Goal: Task Accomplishment & Management: Manage account settings

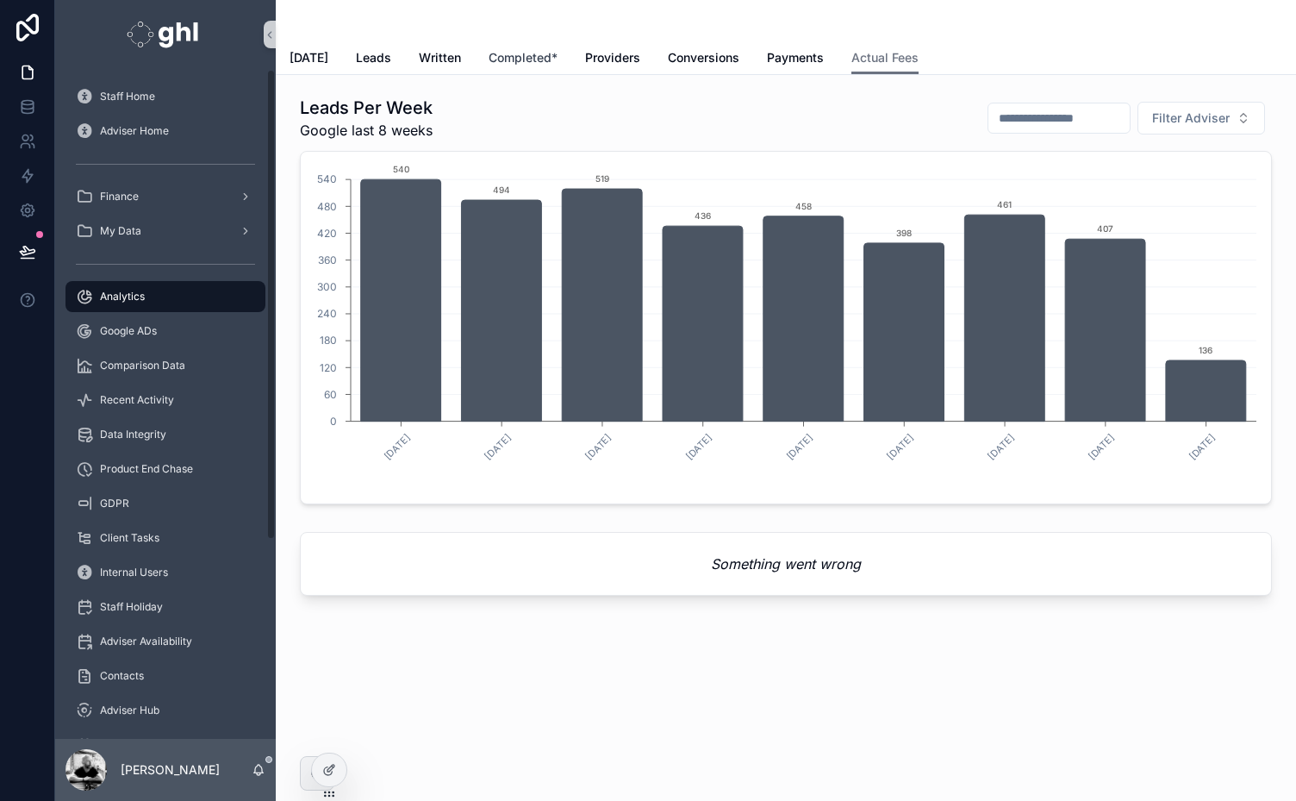
click at [514, 55] on span "Completed*" at bounding box center [523, 57] width 69 height 17
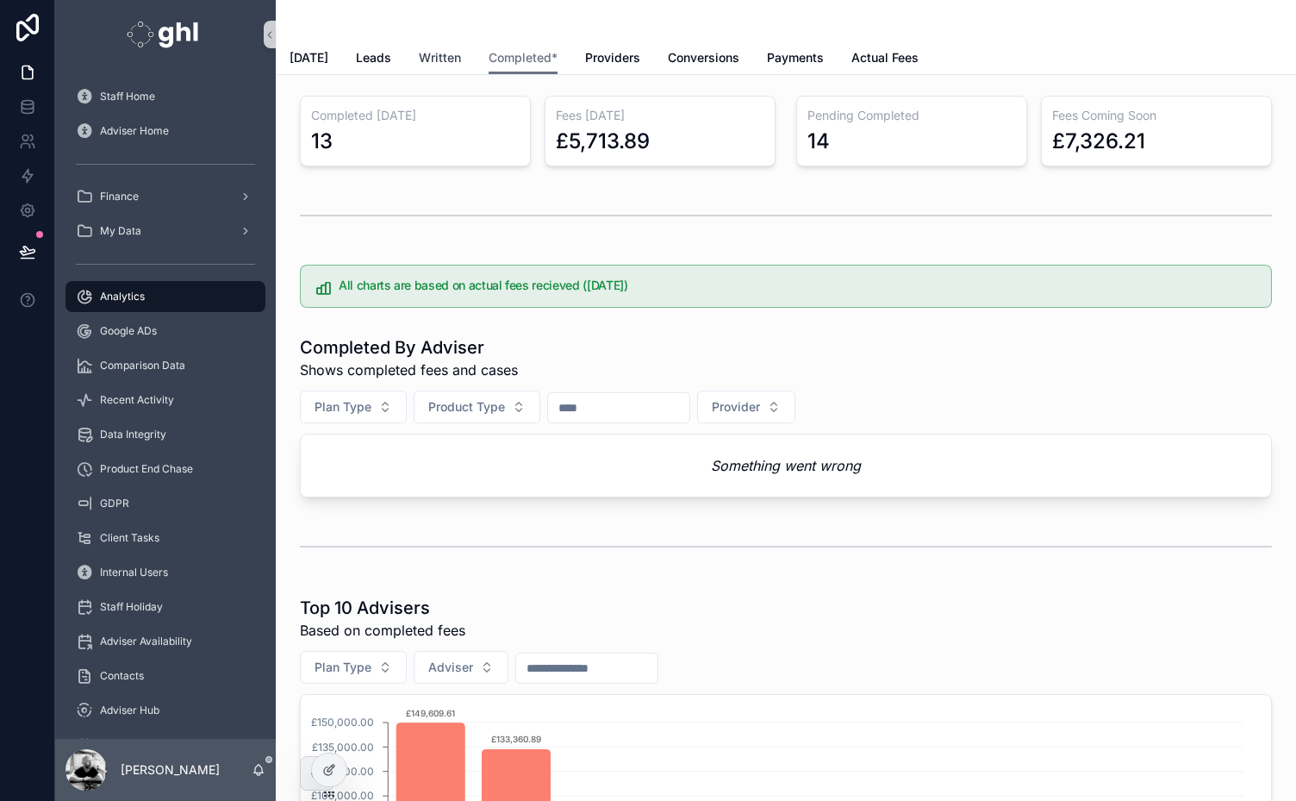
click at [432, 52] on span "Written" at bounding box center [440, 57] width 42 height 17
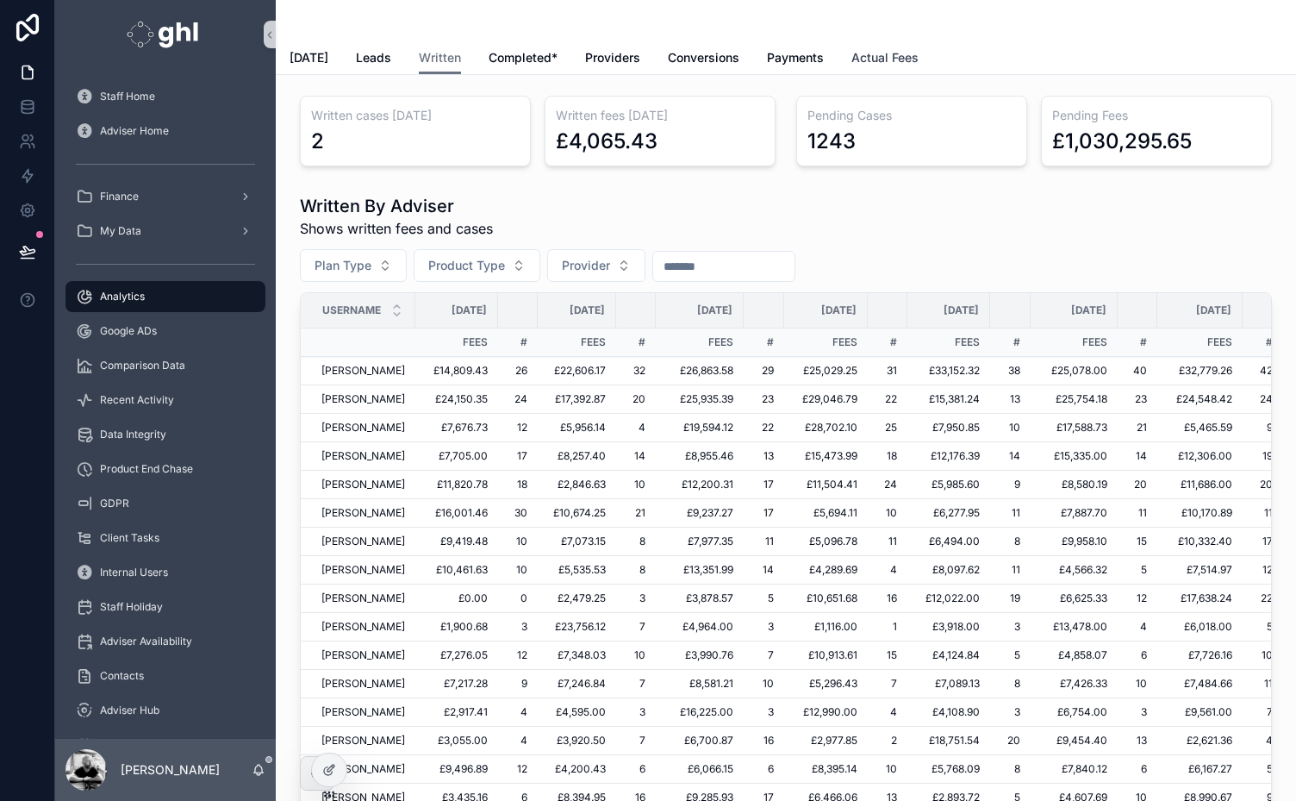
click at [884, 59] on span "Actual Fees" at bounding box center [885, 57] width 67 height 17
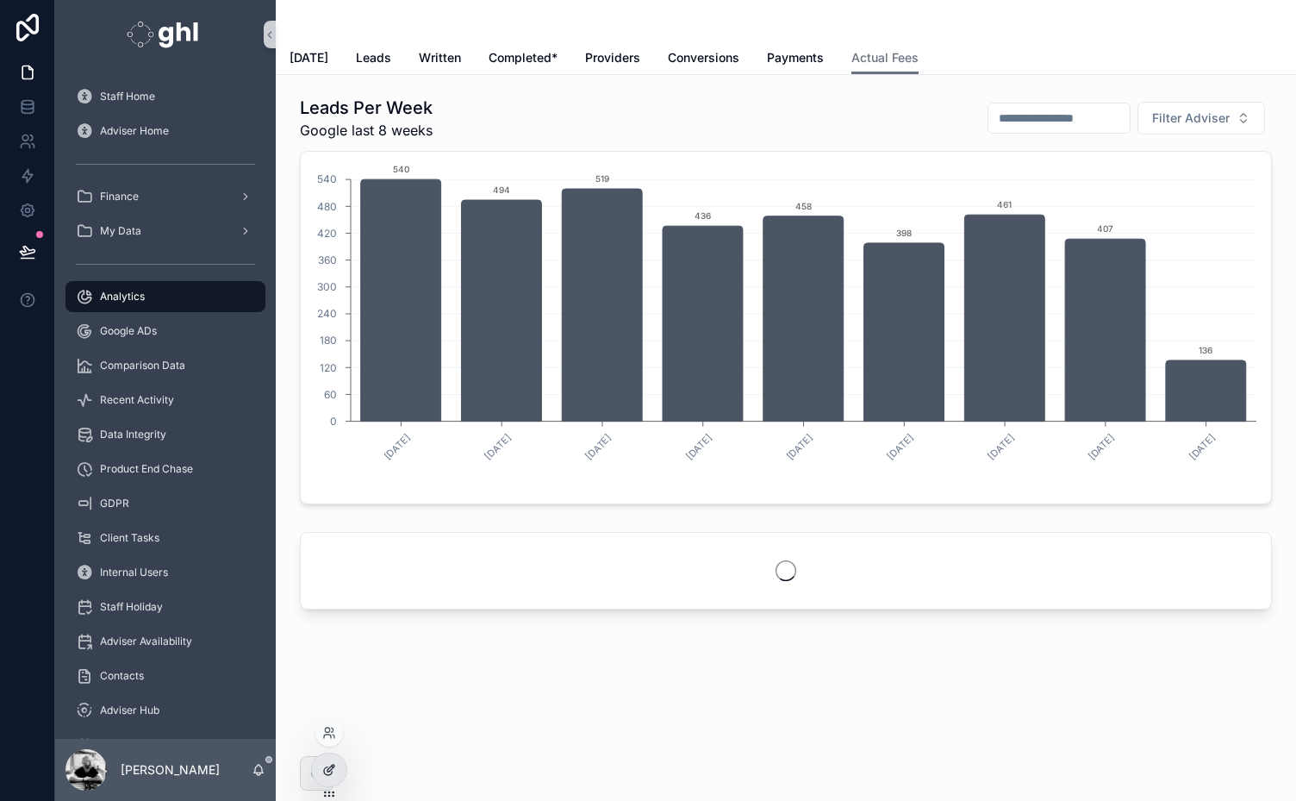
click at [328, 774] on icon at bounding box center [329, 770] width 14 height 14
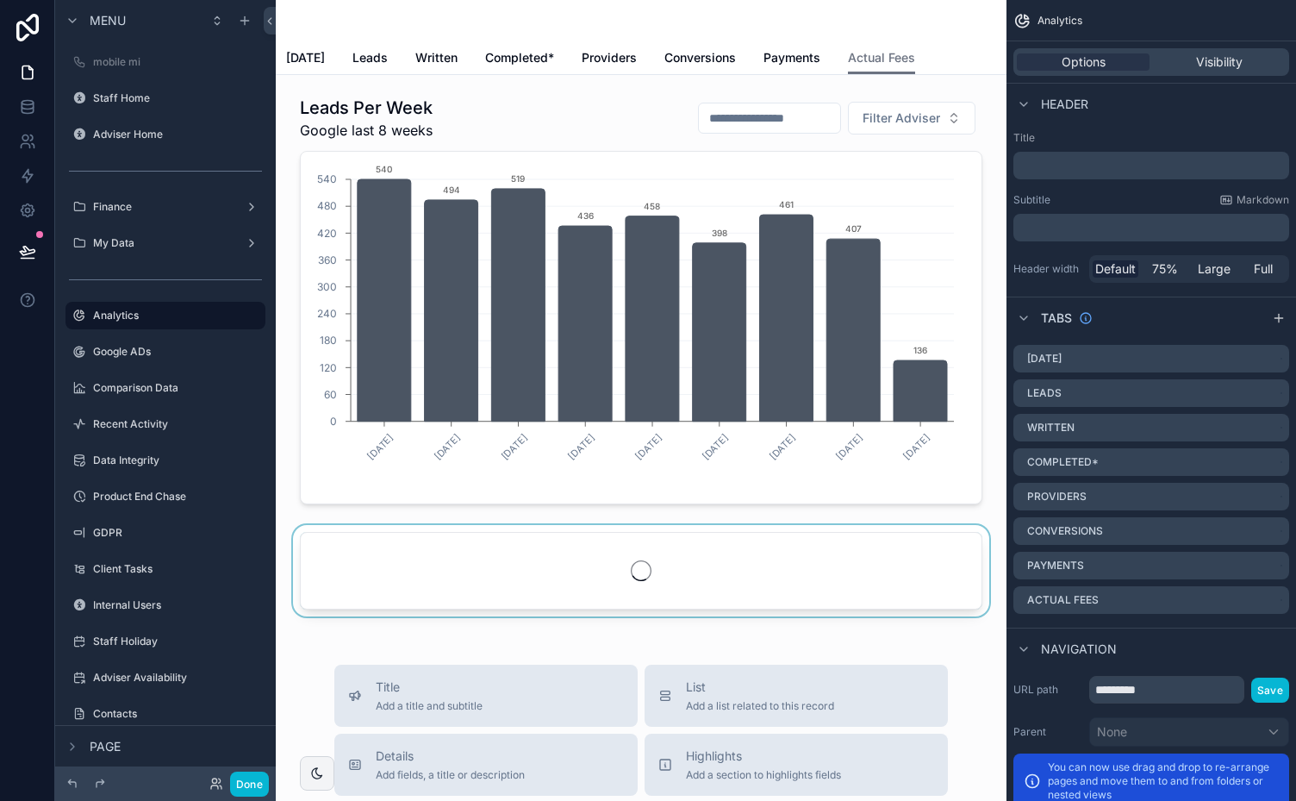
click at [647, 572] on div "scrollable content" at bounding box center [641, 574] width 703 height 98
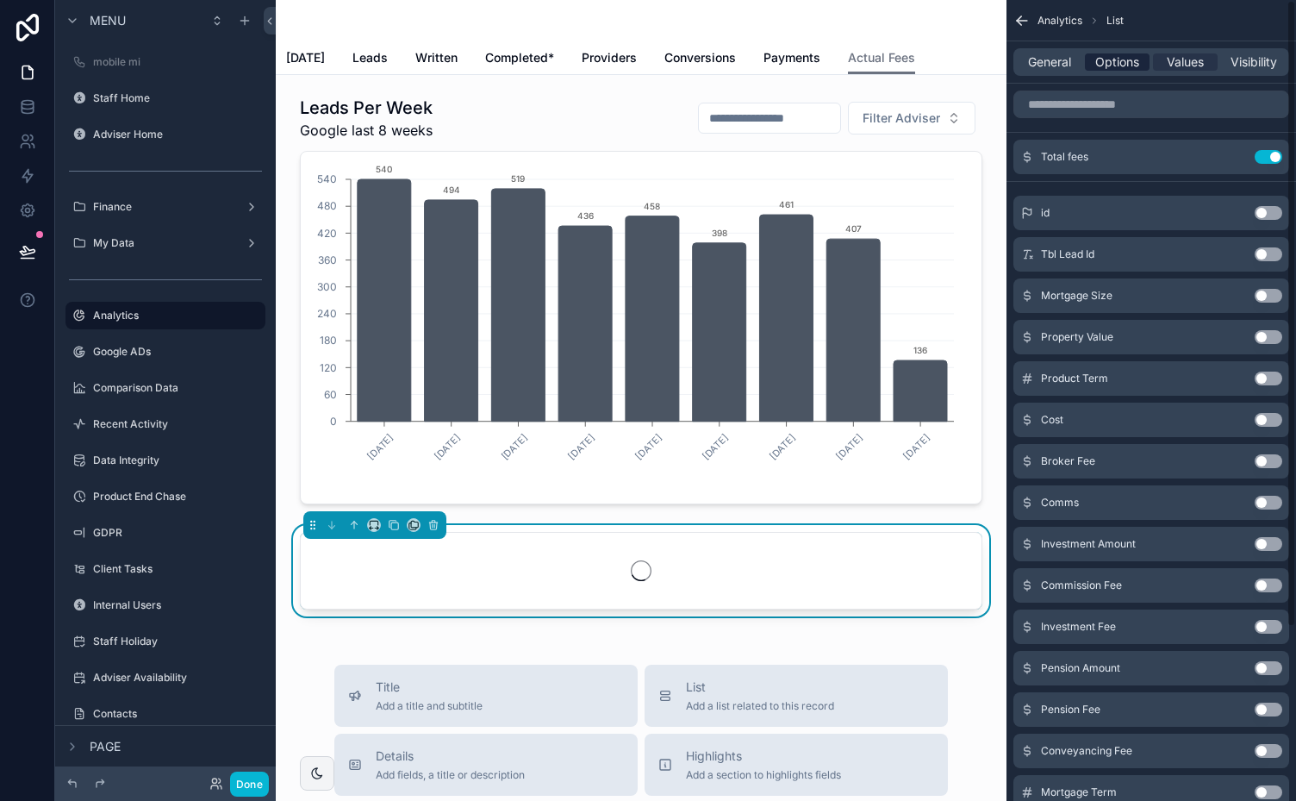
click at [1115, 66] on span "Options" at bounding box center [1118, 61] width 44 height 17
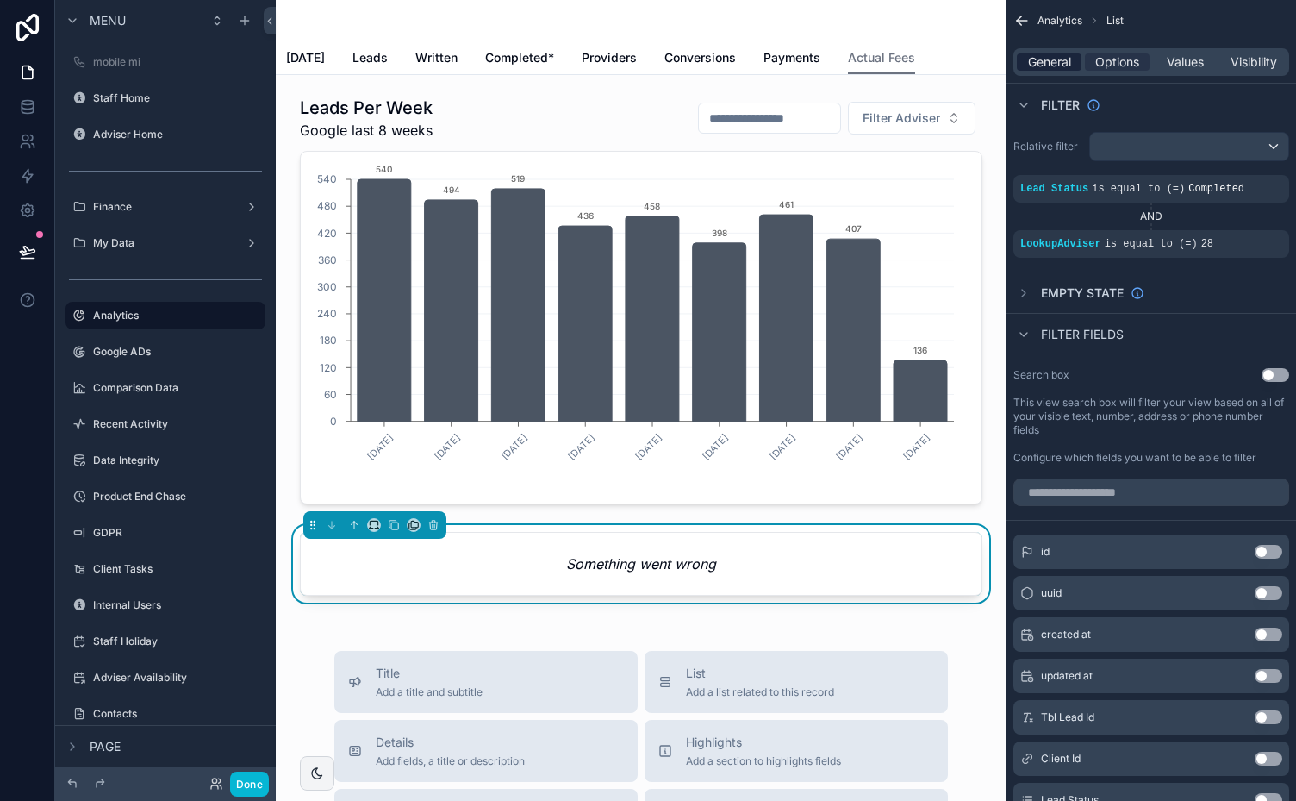
click at [1043, 62] on span "General" at bounding box center [1049, 61] width 43 height 17
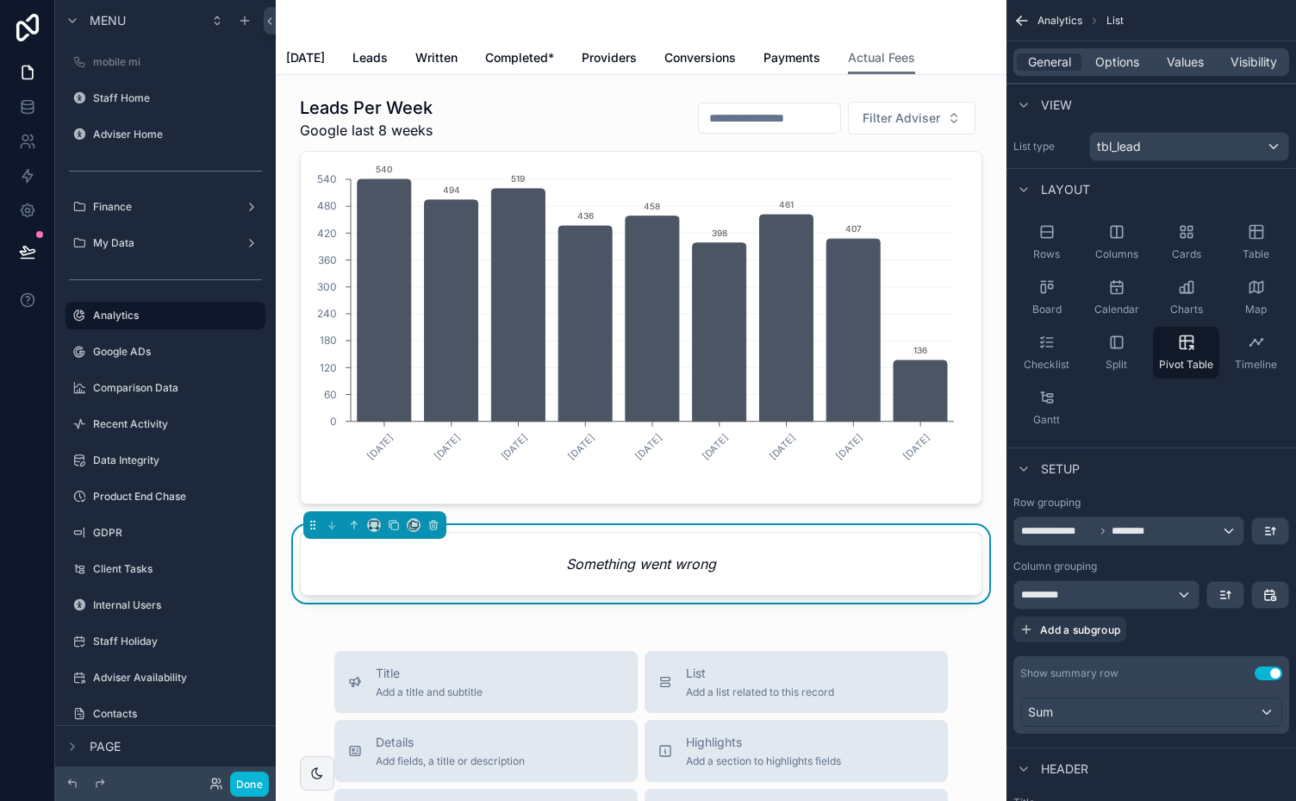
click at [1265, 669] on button "Use setting" at bounding box center [1269, 673] width 28 height 14
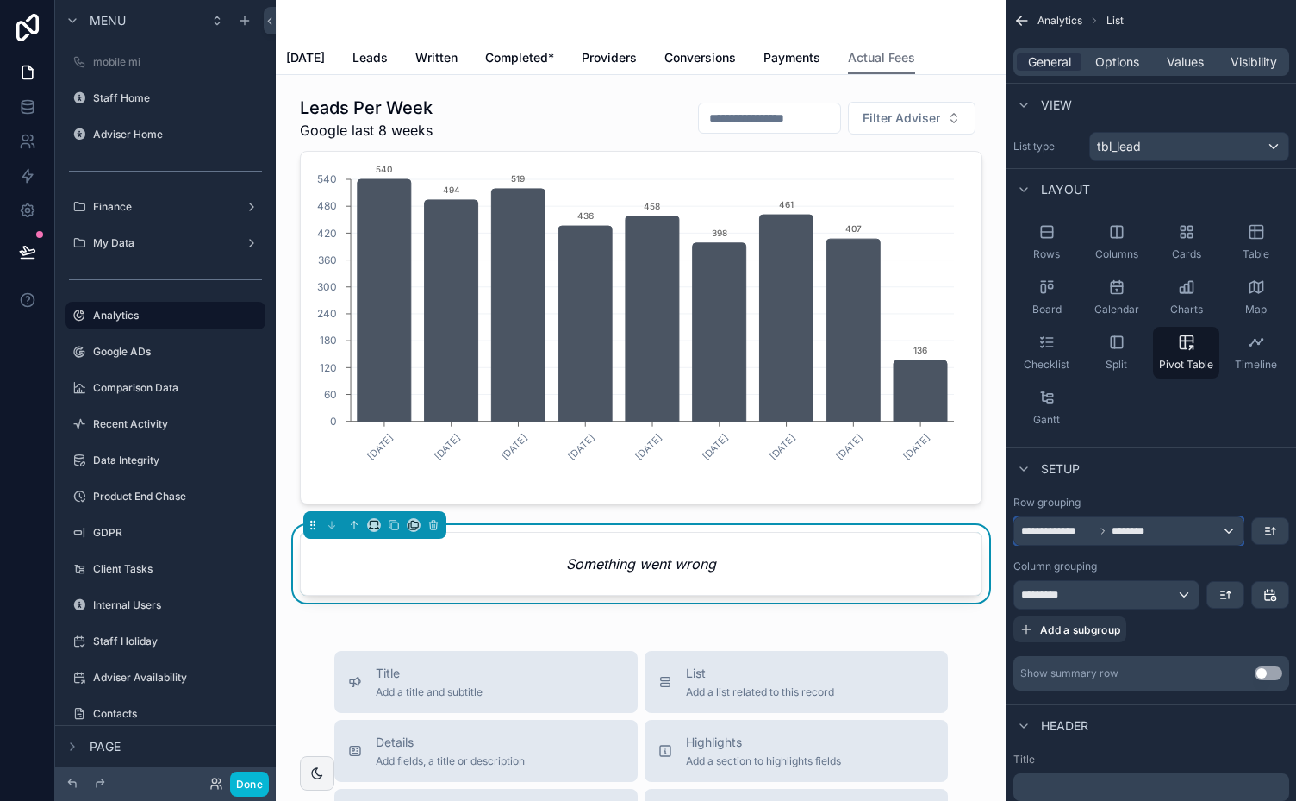
click at [1226, 522] on div "**********" at bounding box center [1129, 531] width 229 height 28
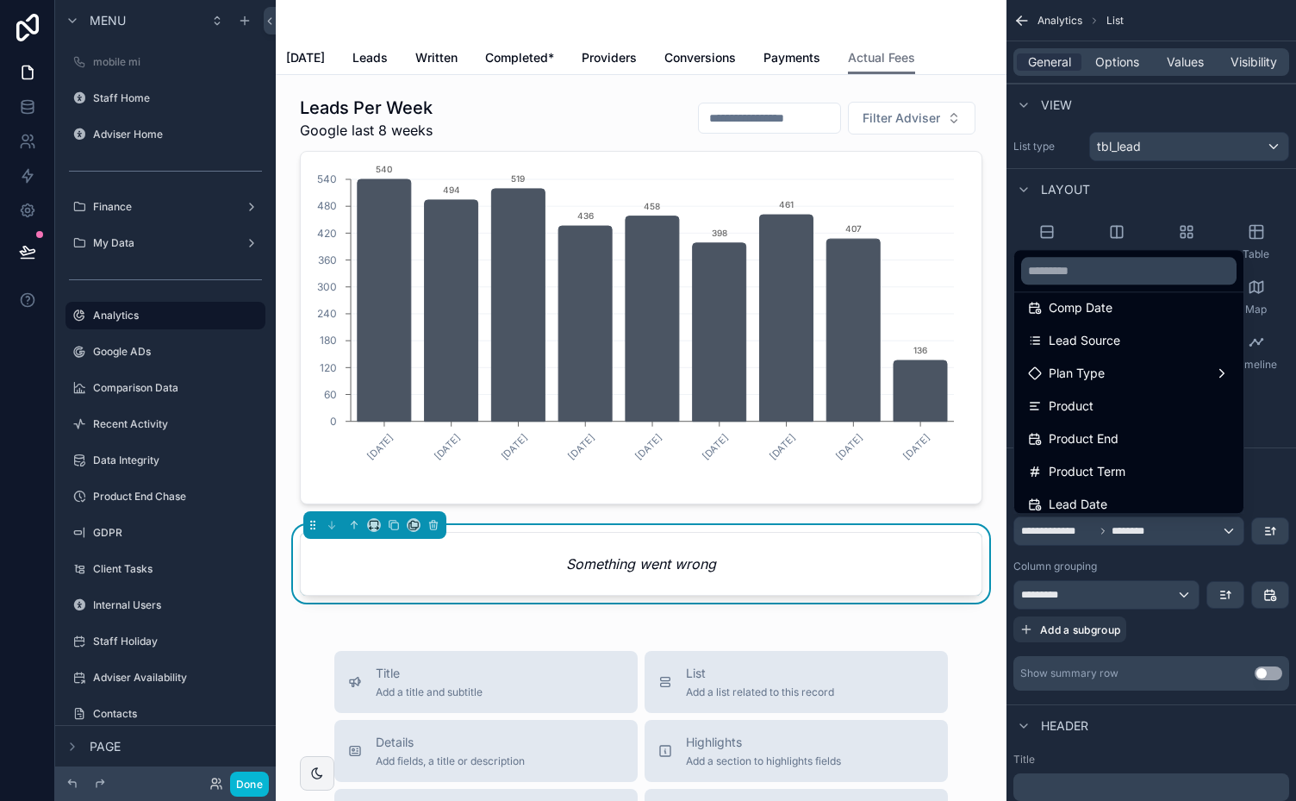
scroll to position [211, 0]
click at [1185, 338] on div "Lead Source" at bounding box center [1129, 339] width 202 height 21
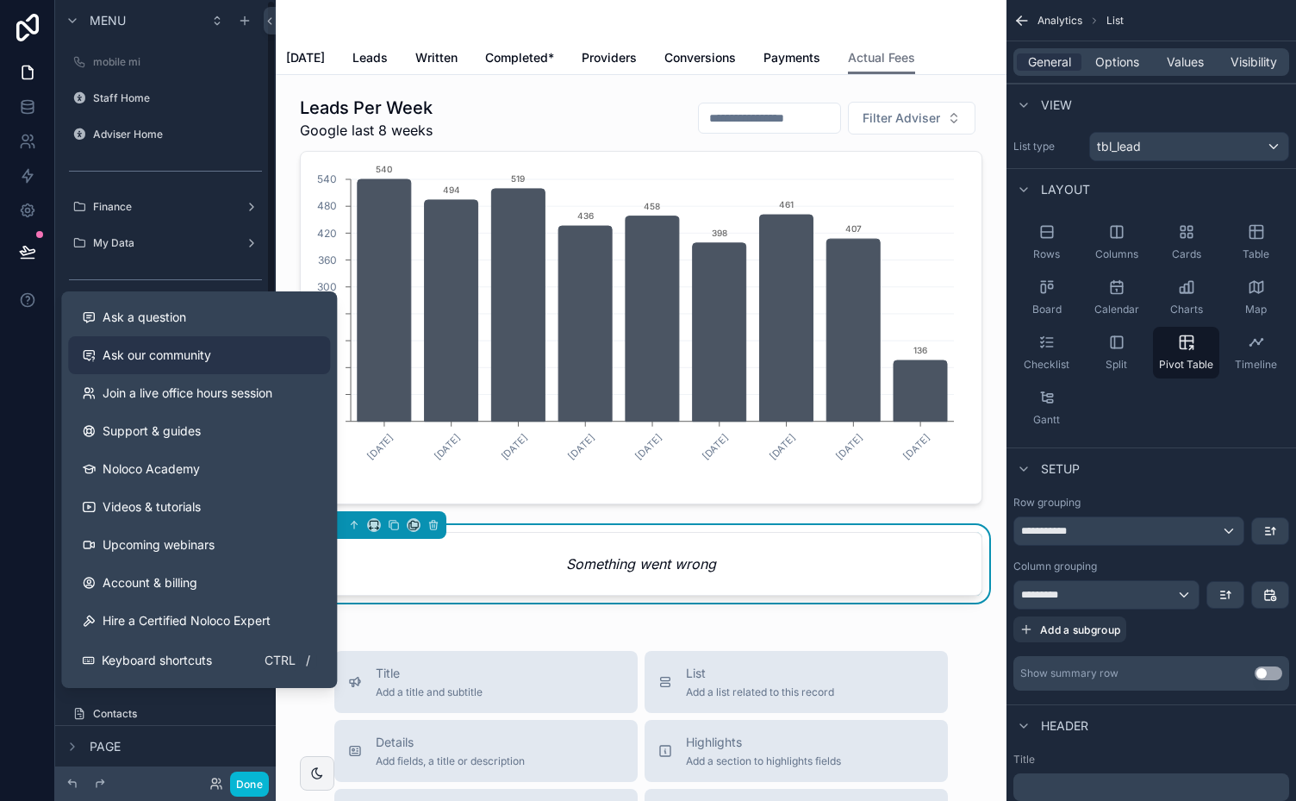
click at [143, 345] on link "Ask our community" at bounding box center [199, 355] width 262 height 38
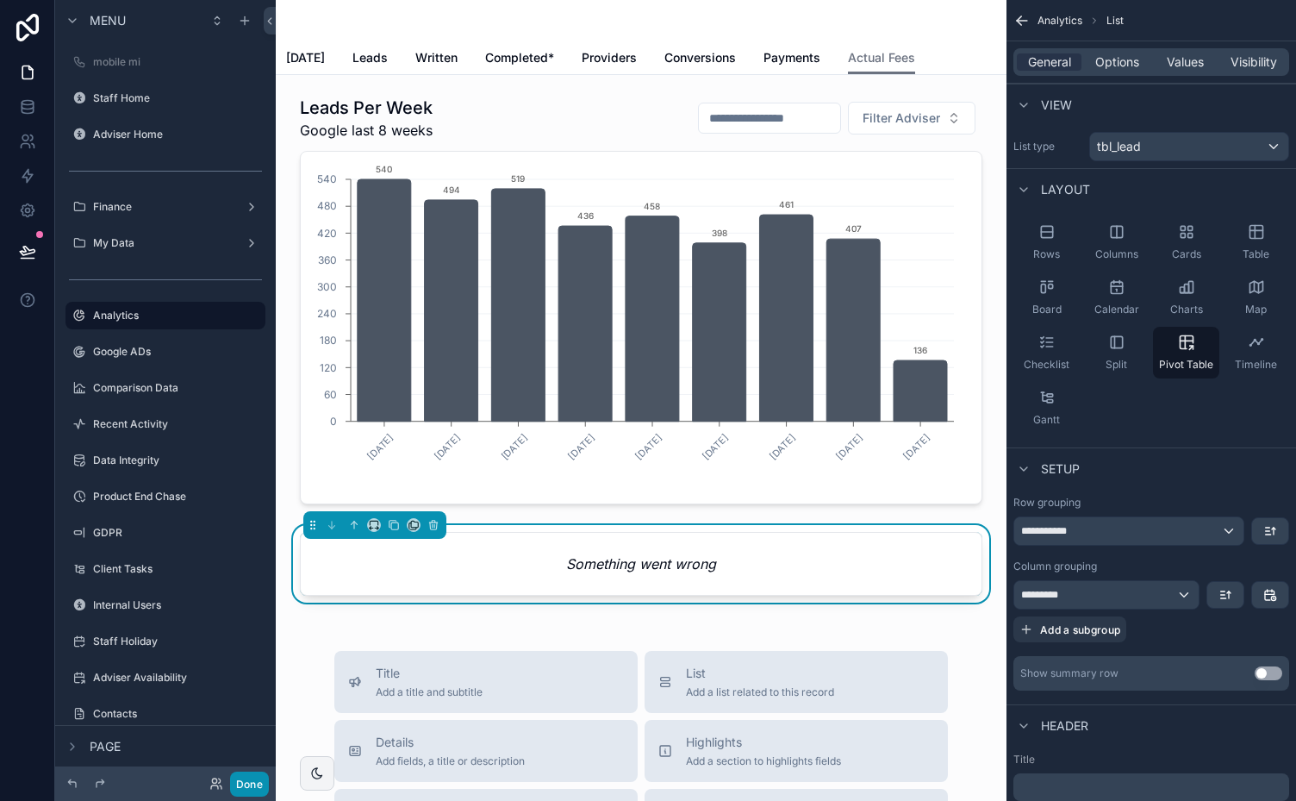
click at [241, 781] on button "Done" at bounding box center [249, 784] width 39 height 25
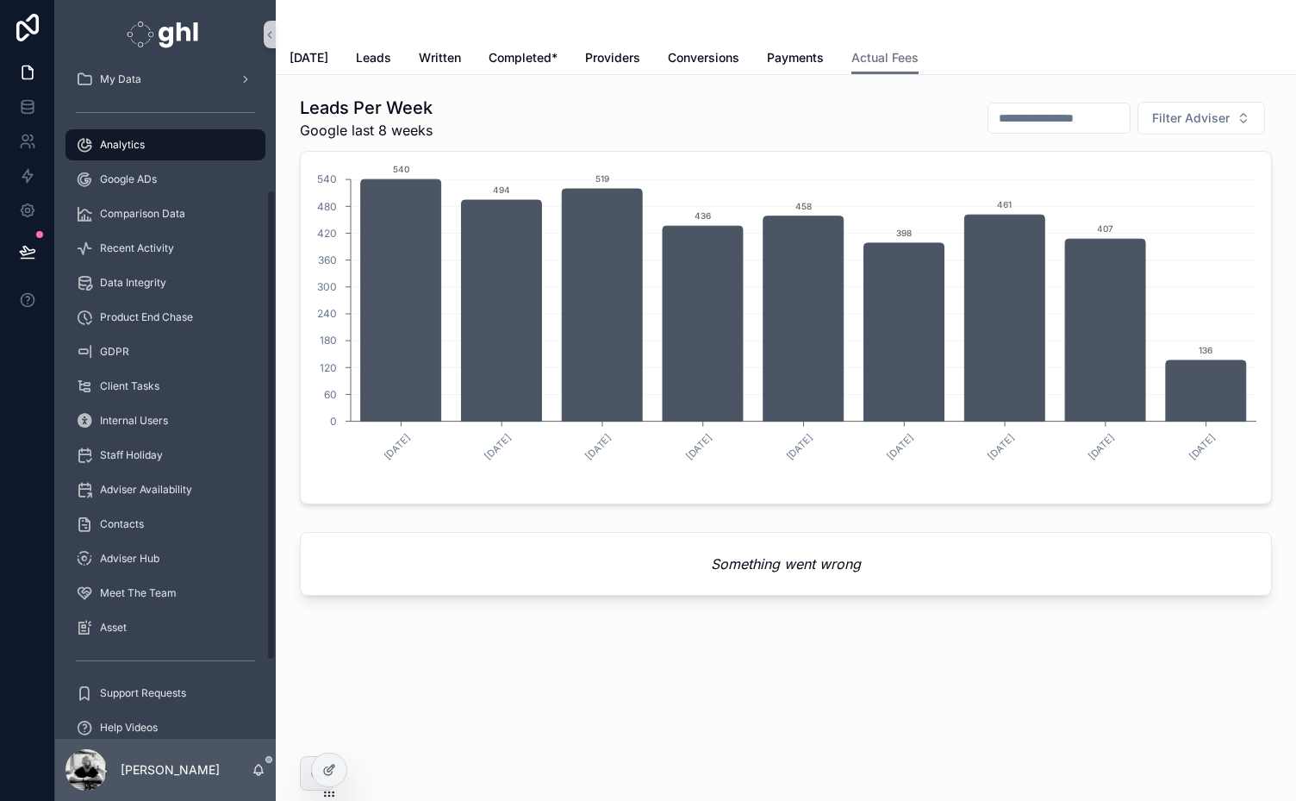
scroll to position [281, 0]
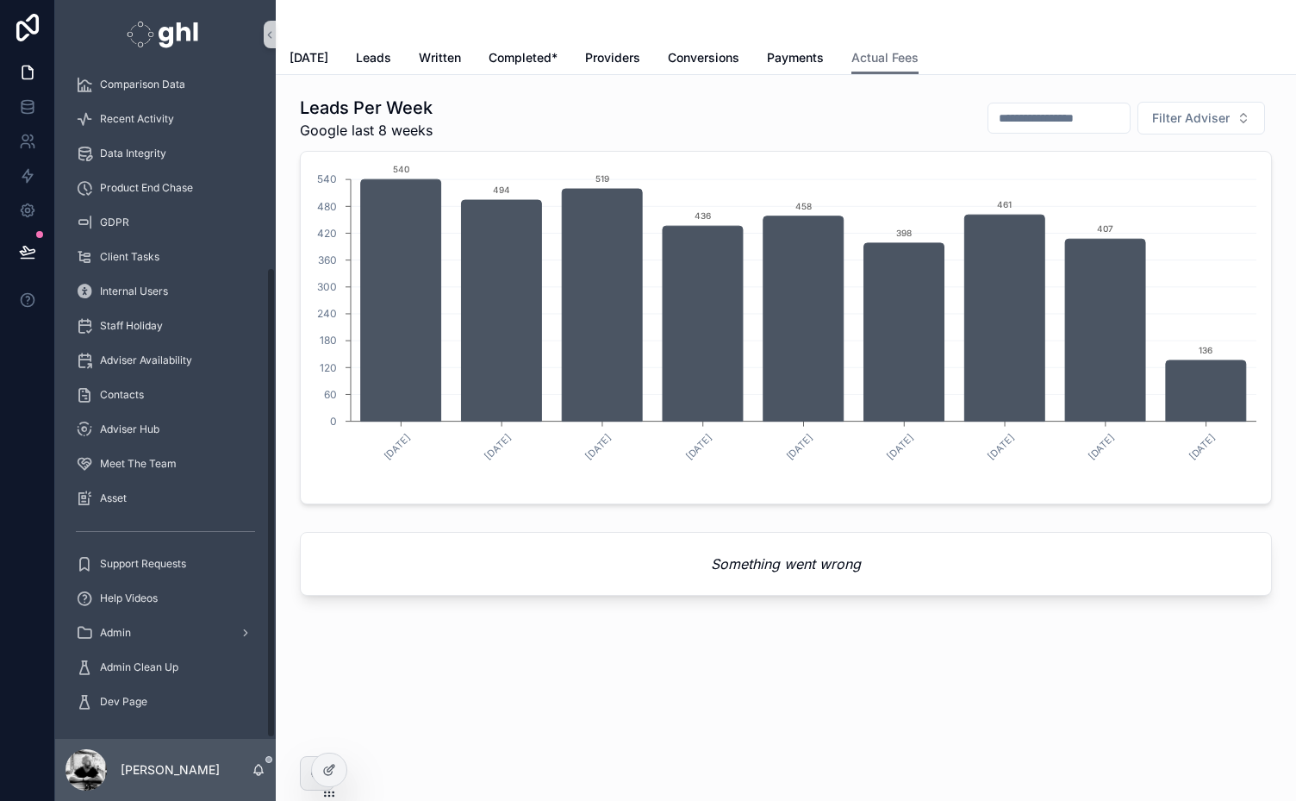
drag, startPoint x: 267, startPoint y: 475, endPoint x: 284, endPoint y: 757, distance: 282.4
click at [284, 757] on div "Staff Home Adviser Home Finance My Data Analytics Google ADs Comparison Data Re…" at bounding box center [675, 400] width 1241 height 801
click at [119, 665] on span "Admin Clean Up" at bounding box center [139, 667] width 78 height 14
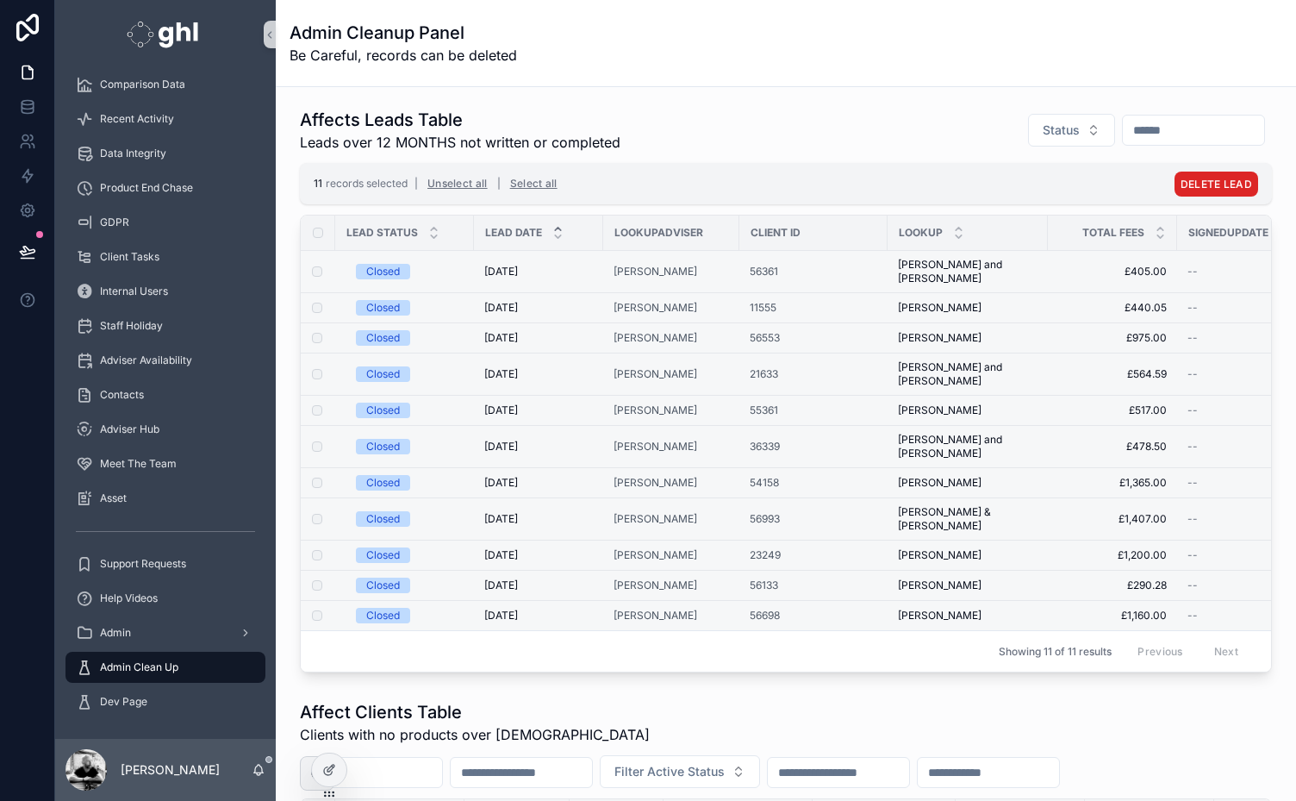
click at [1209, 181] on span "DELETE LEAD" at bounding box center [1217, 184] width 72 height 13
click at [1253, 148] on icon "scrollable content" at bounding box center [1254, 150] width 14 height 14
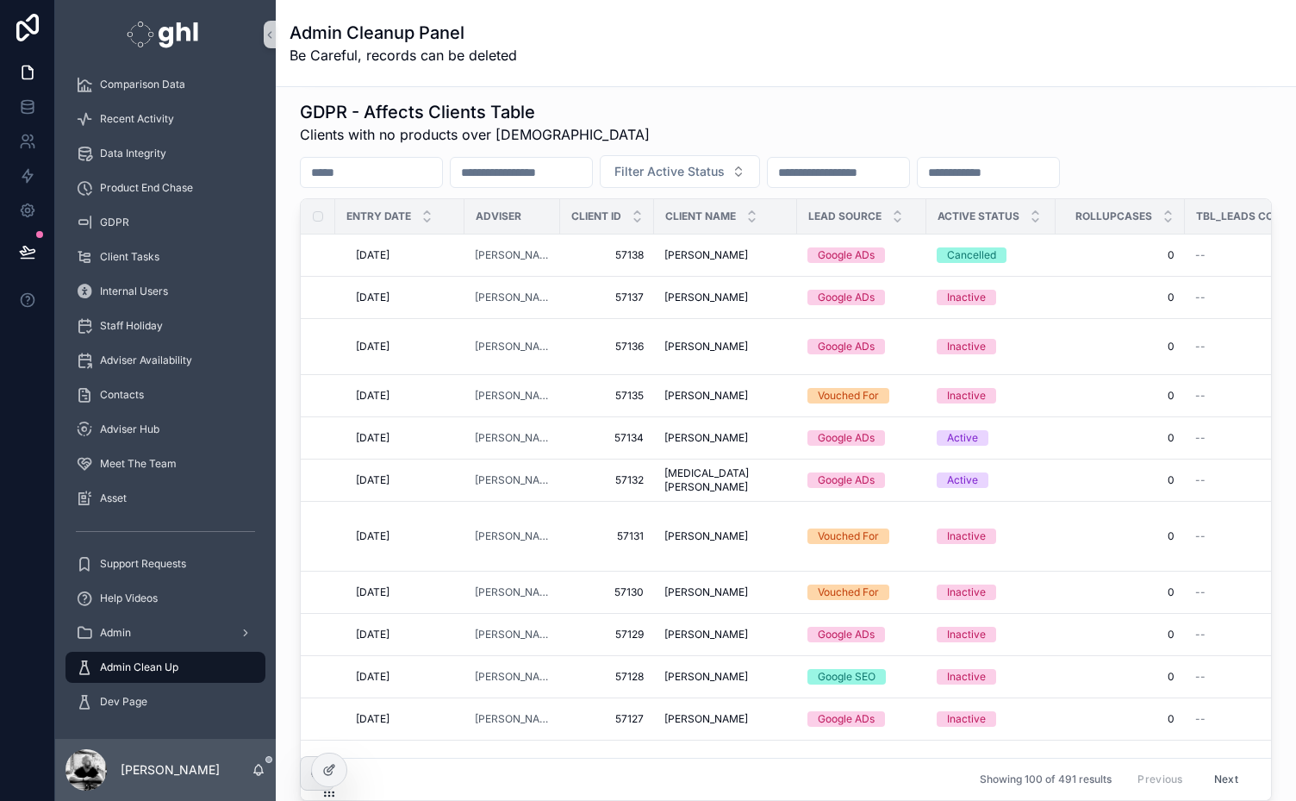
scroll to position [950, 0]
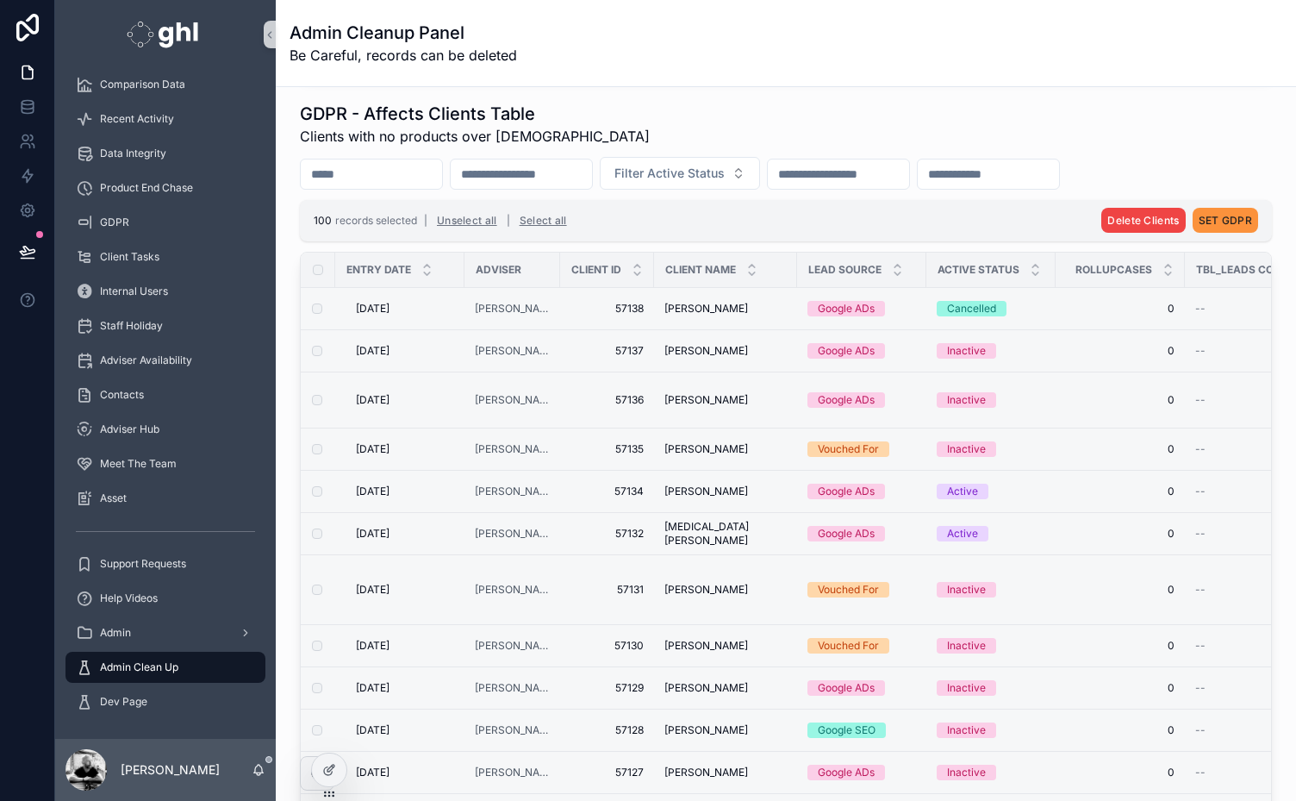
click at [1215, 214] on span "SET GDPR" at bounding box center [1225, 220] width 53 height 13
click at [1257, 186] on icon "scrollable content" at bounding box center [1254, 185] width 14 height 14
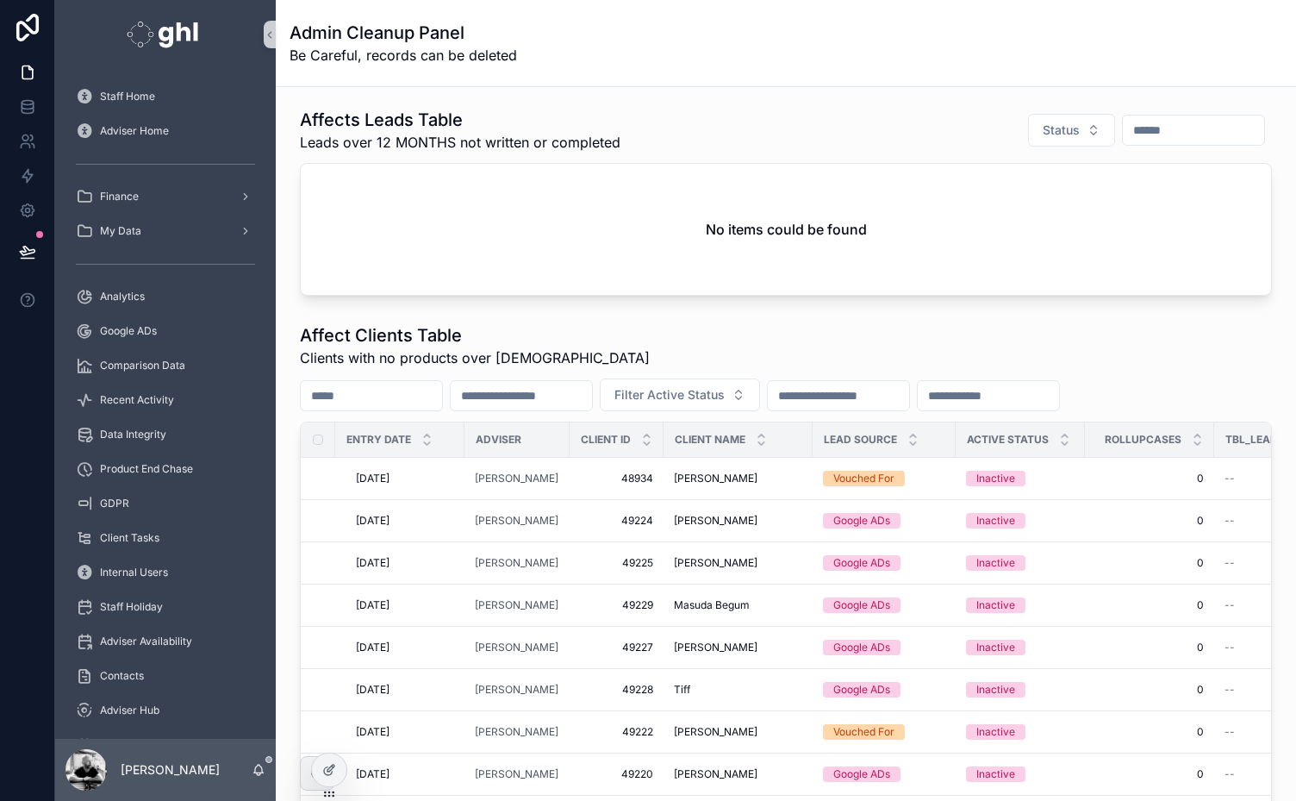
scroll to position [2187, 0]
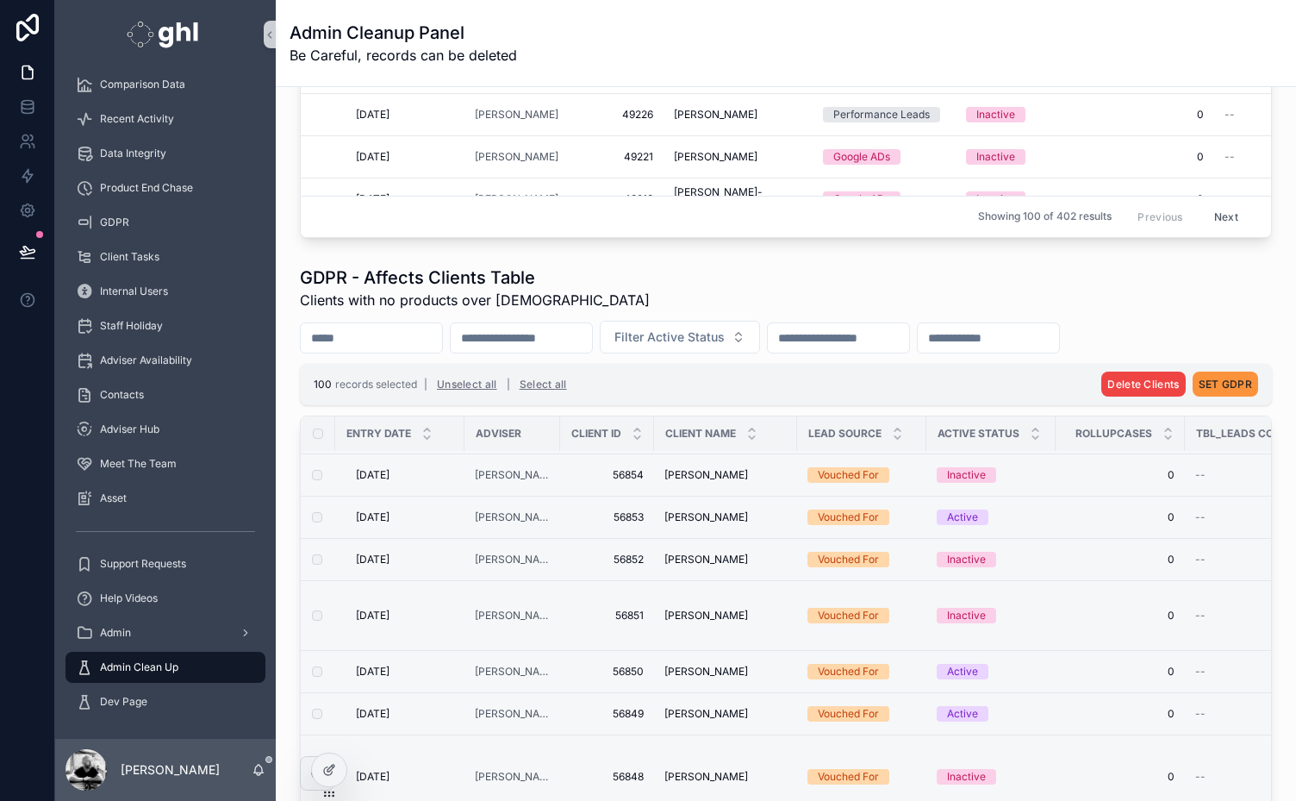
click at [1224, 378] on span "SET GDPR" at bounding box center [1225, 384] width 53 height 13
click at [1253, 348] on icon "scrollable content" at bounding box center [1254, 348] width 14 height 14
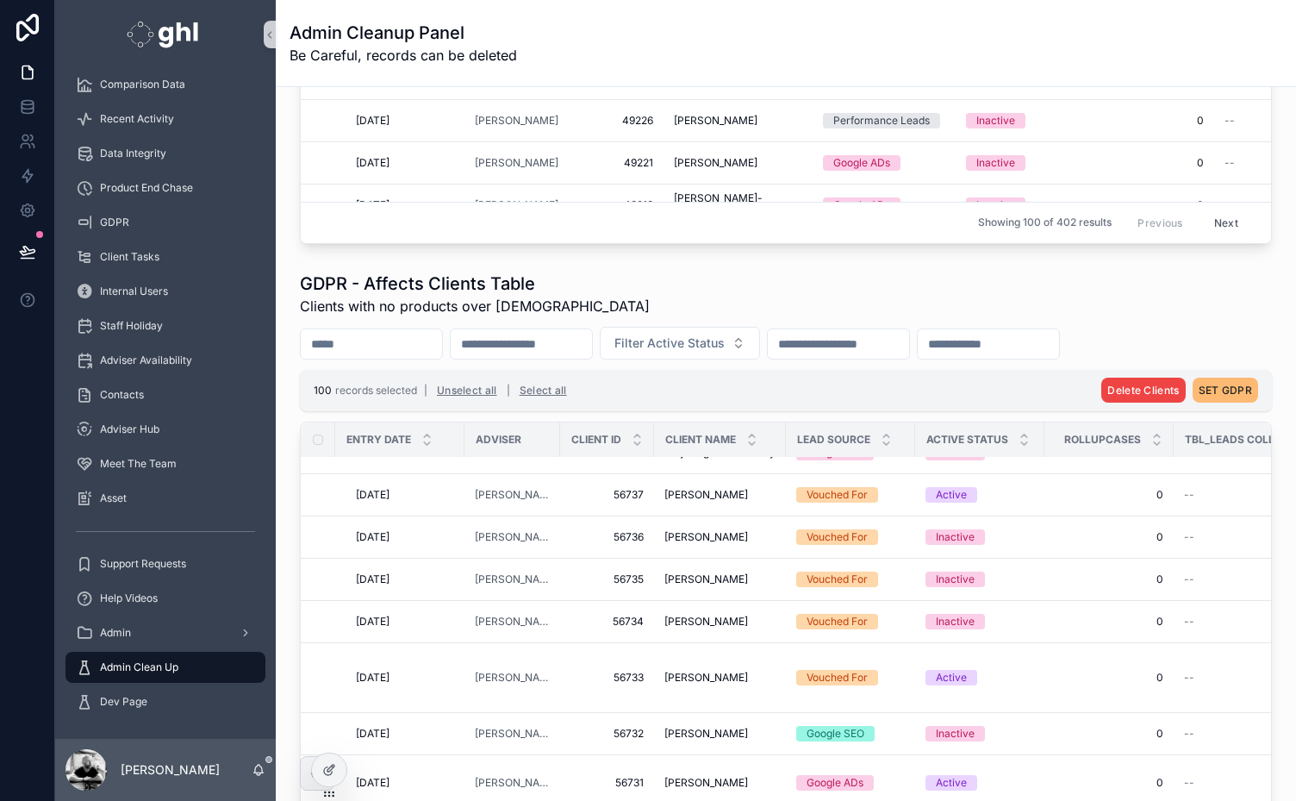
scroll to position [764, 0]
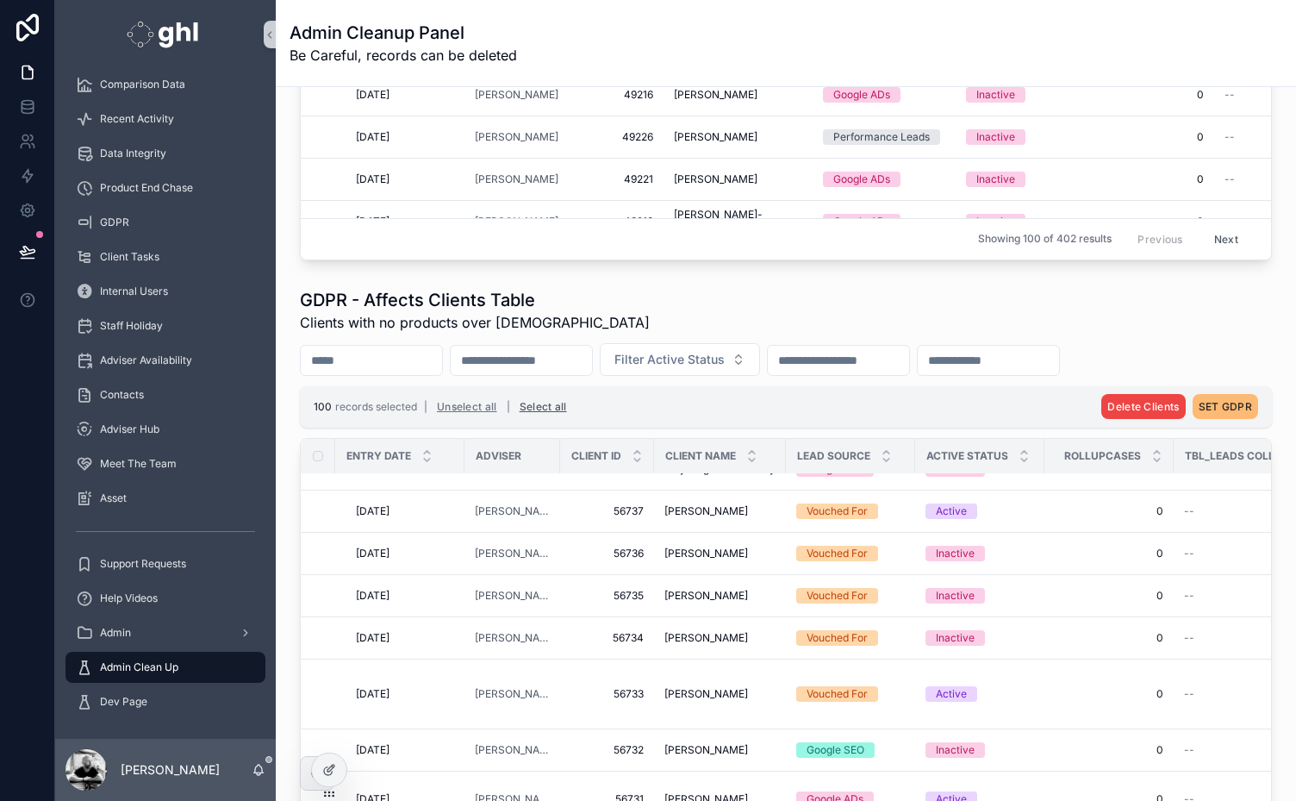
click at [544, 405] on button "Select all" at bounding box center [543, 407] width 59 height 28
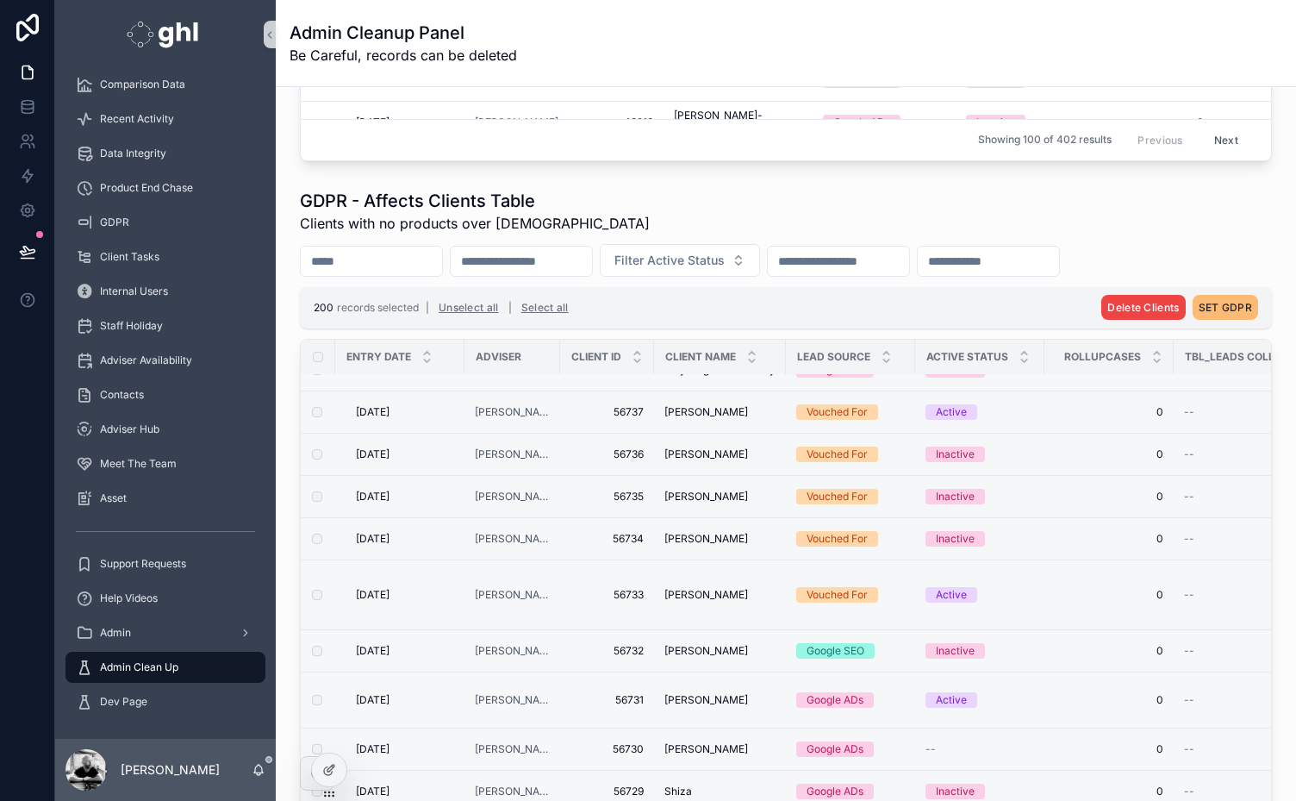
scroll to position [859, 0]
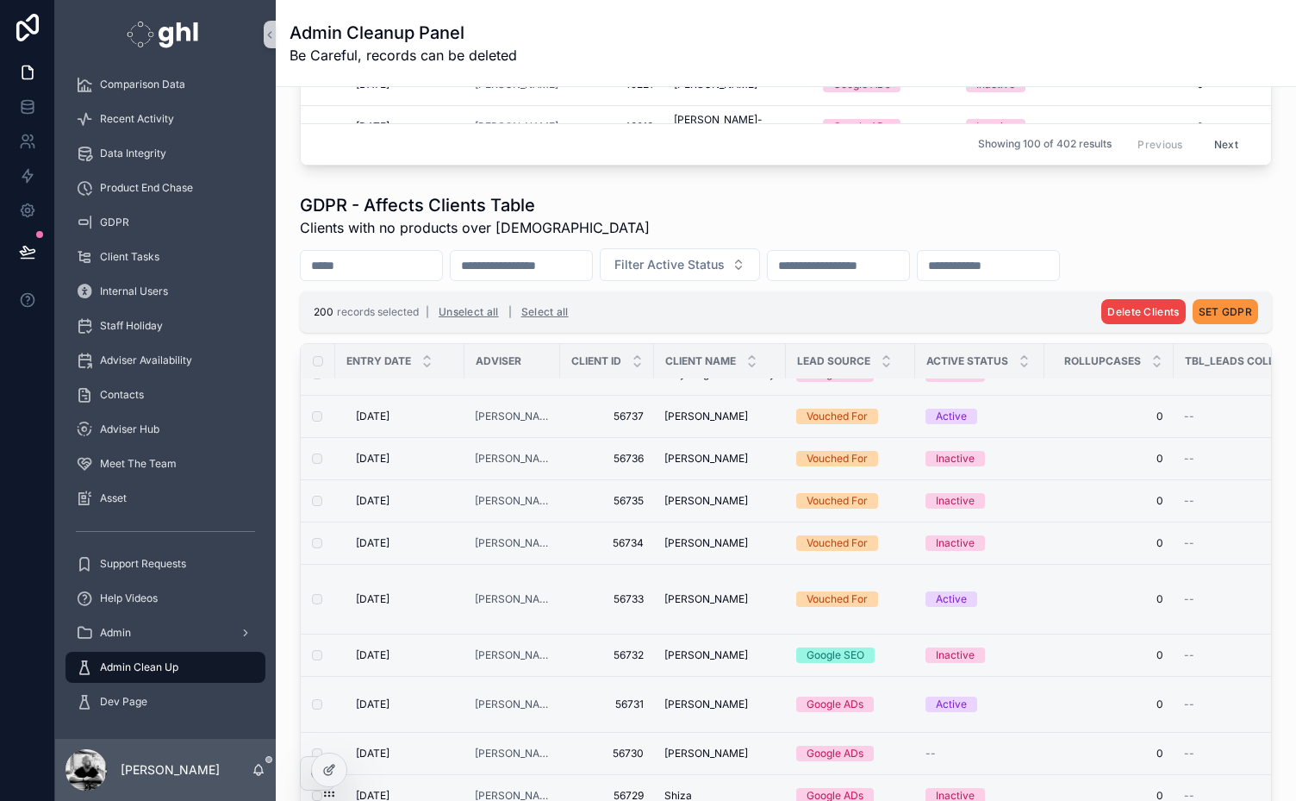
click at [1220, 308] on span "SET GDPR" at bounding box center [1225, 311] width 53 height 13
click at [1253, 276] on icon "scrollable content" at bounding box center [1254, 276] width 14 height 14
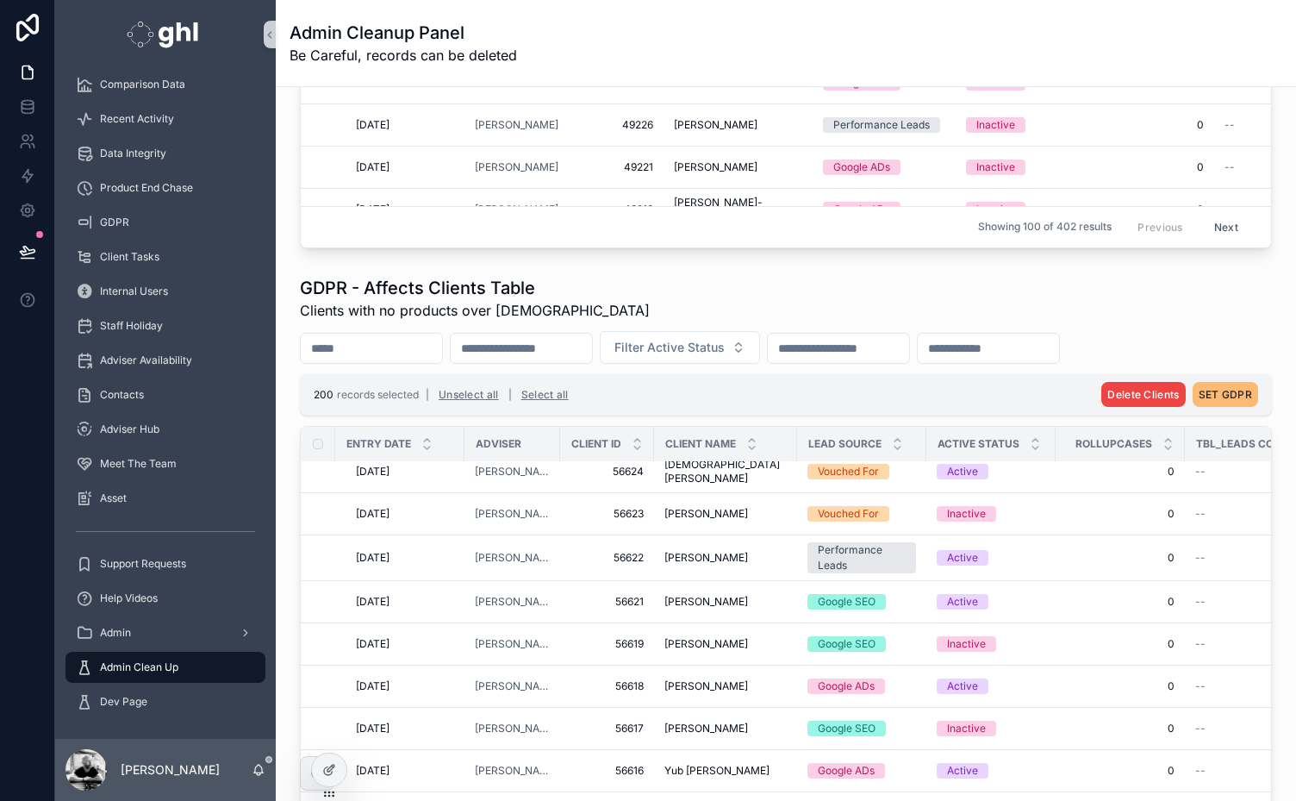
scroll to position [768, 0]
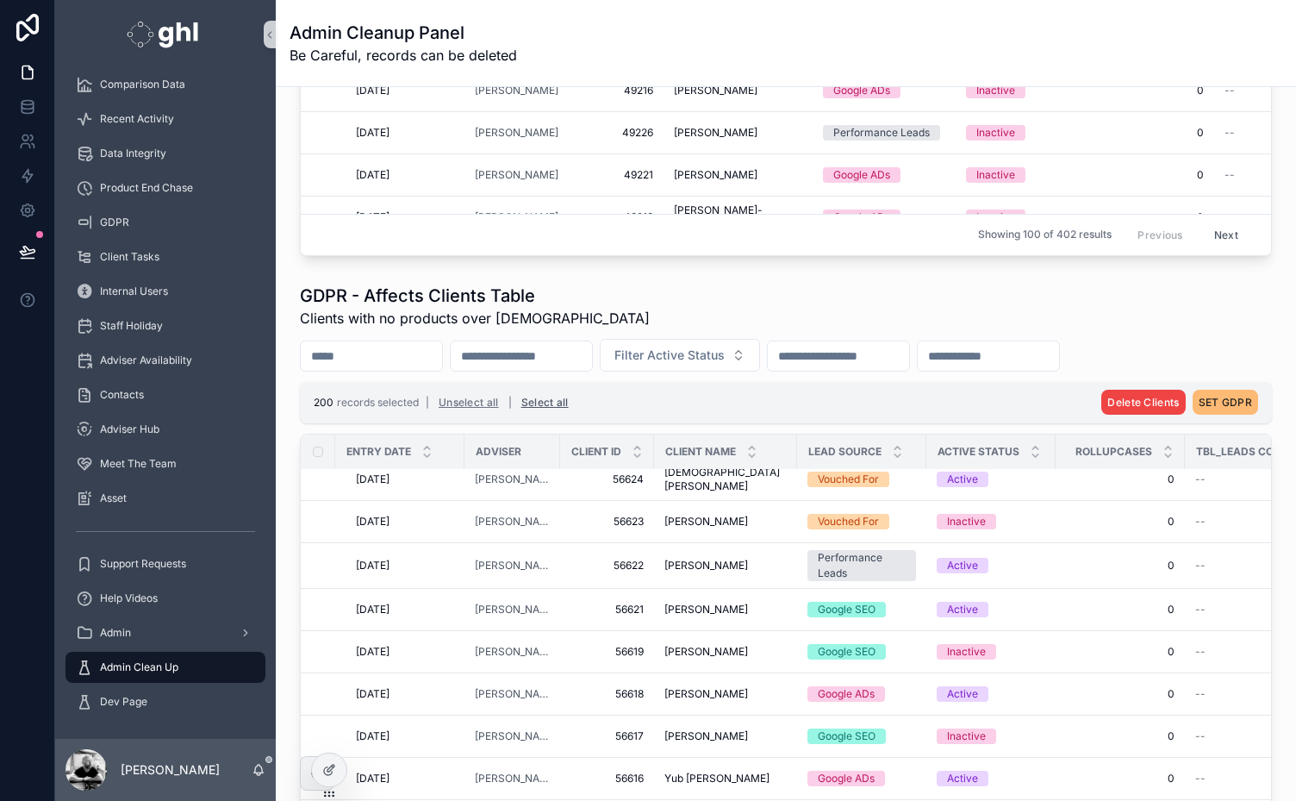
click at [534, 398] on button "Select all" at bounding box center [544, 403] width 59 height 28
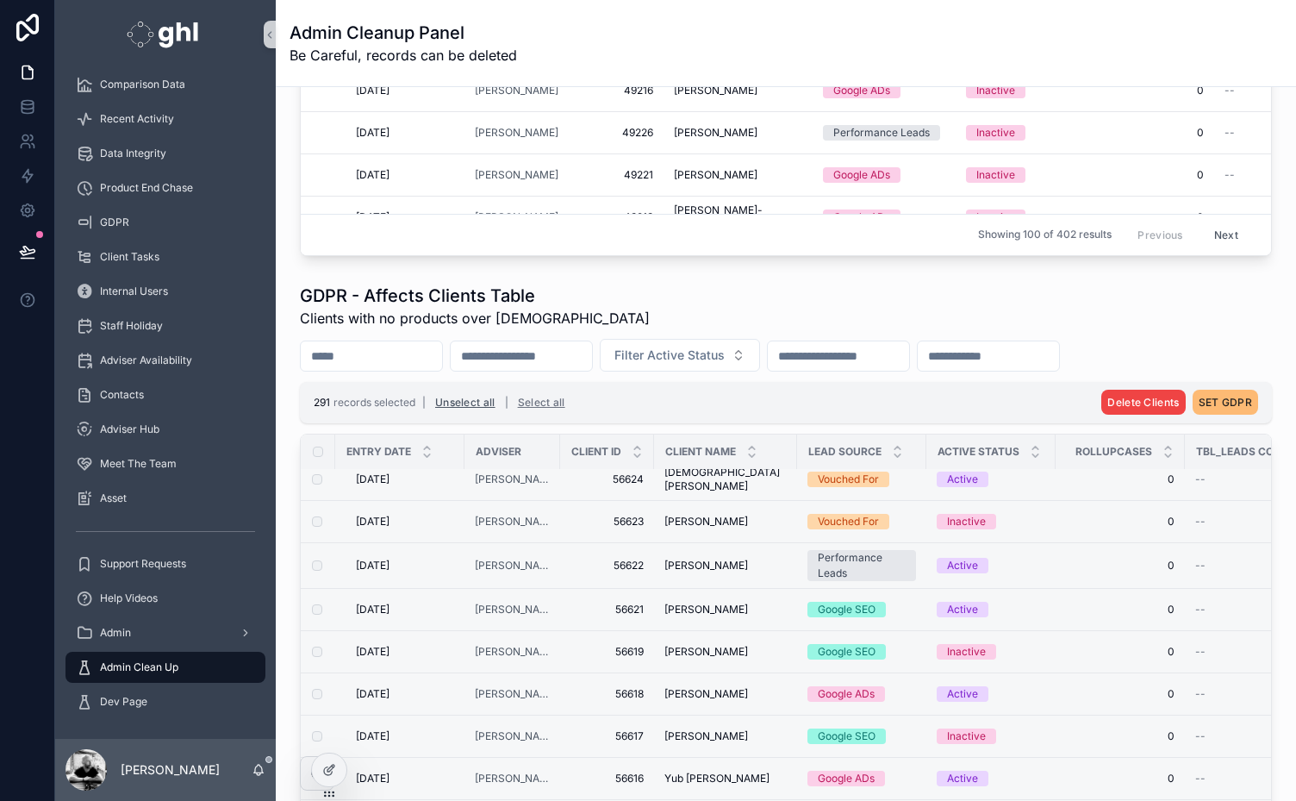
click at [459, 398] on button "Unselect all" at bounding box center [465, 403] width 72 height 28
click at [534, 400] on button "Select all" at bounding box center [535, 403] width 59 height 28
click at [1229, 396] on span "SET GDPR" at bounding box center [1225, 402] width 53 height 13
click at [1253, 365] on icon "scrollable content" at bounding box center [1254, 366] width 14 height 14
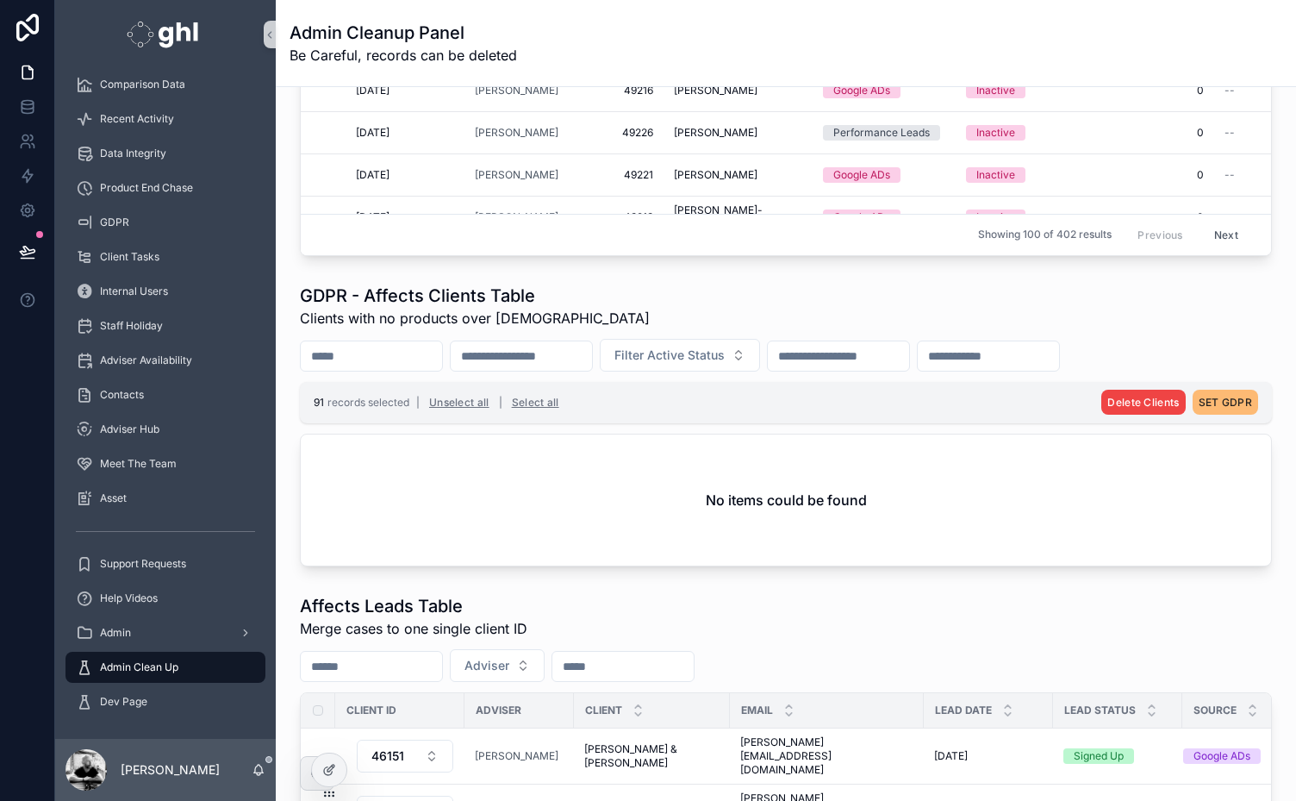
scroll to position [737, 0]
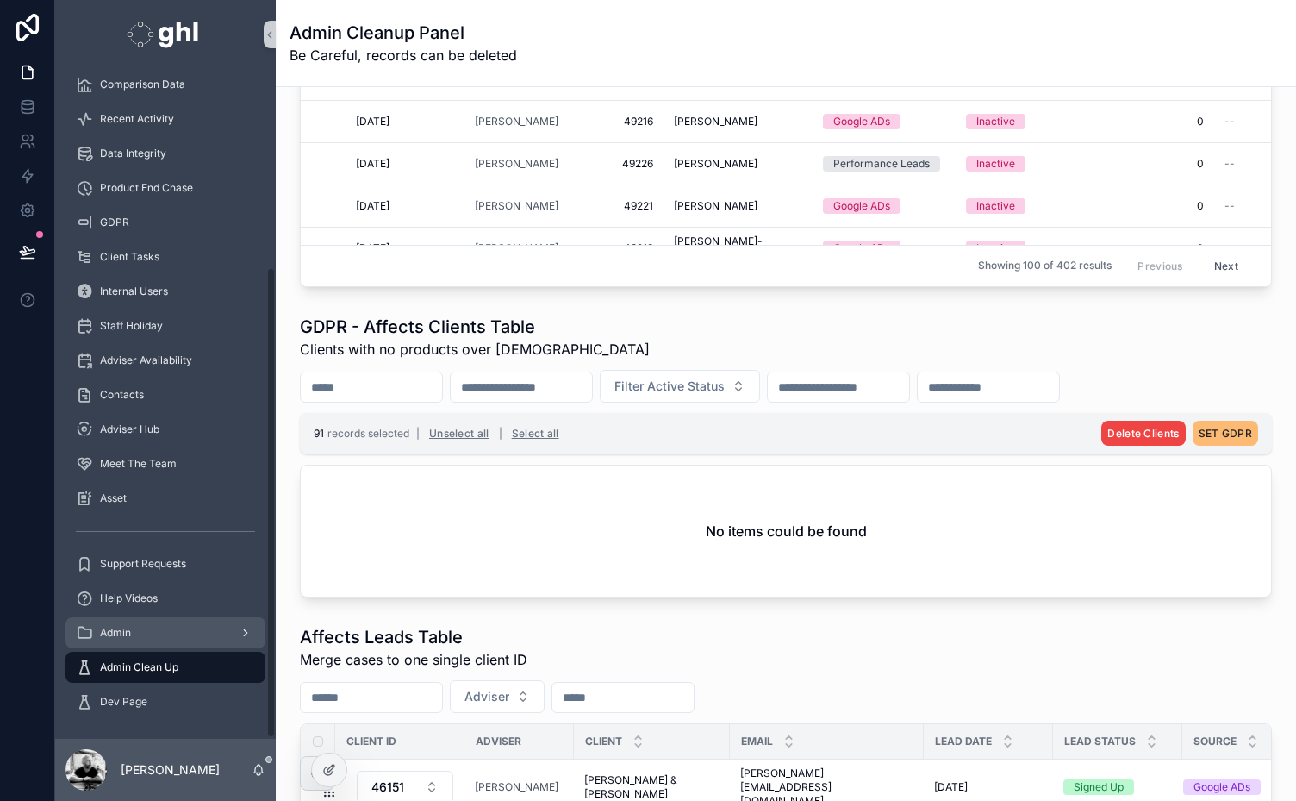
click at [131, 626] on span "Admin" at bounding box center [115, 633] width 31 height 14
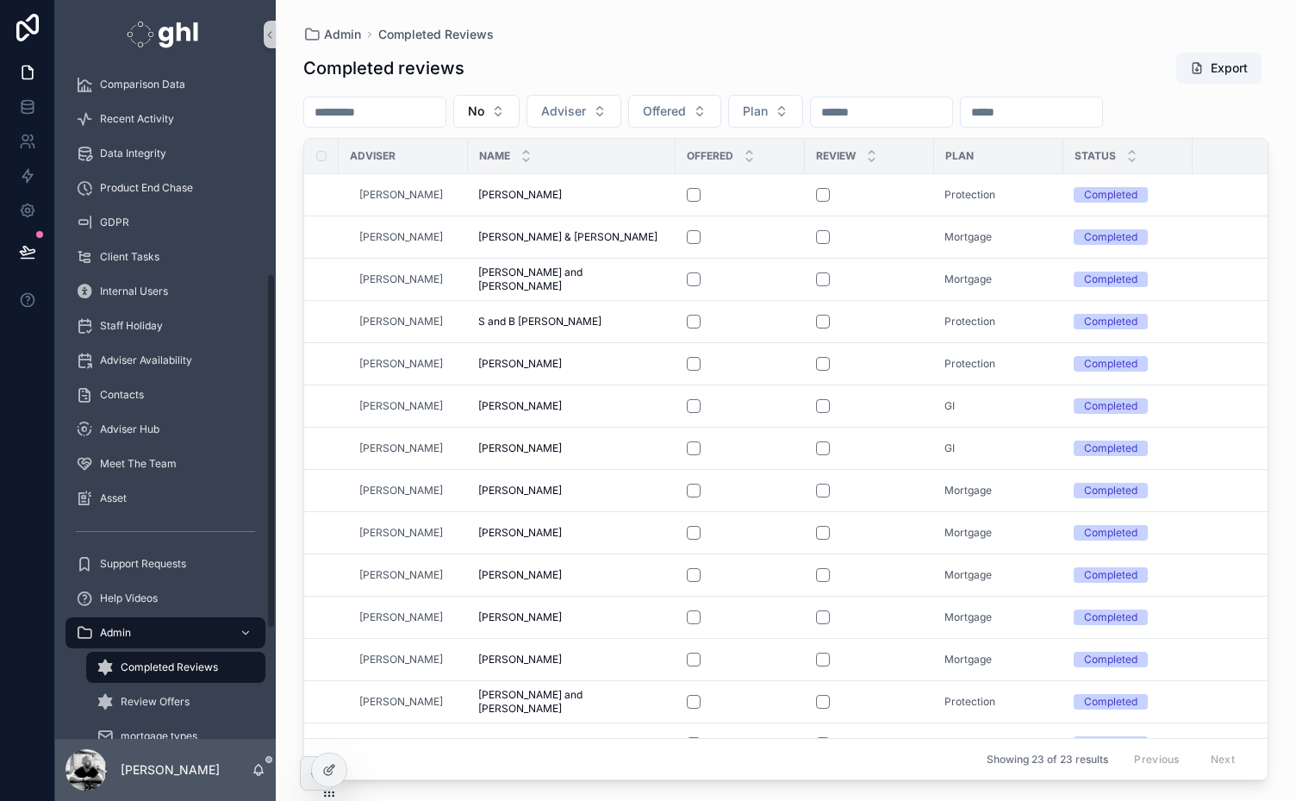
scroll to position [591, 0]
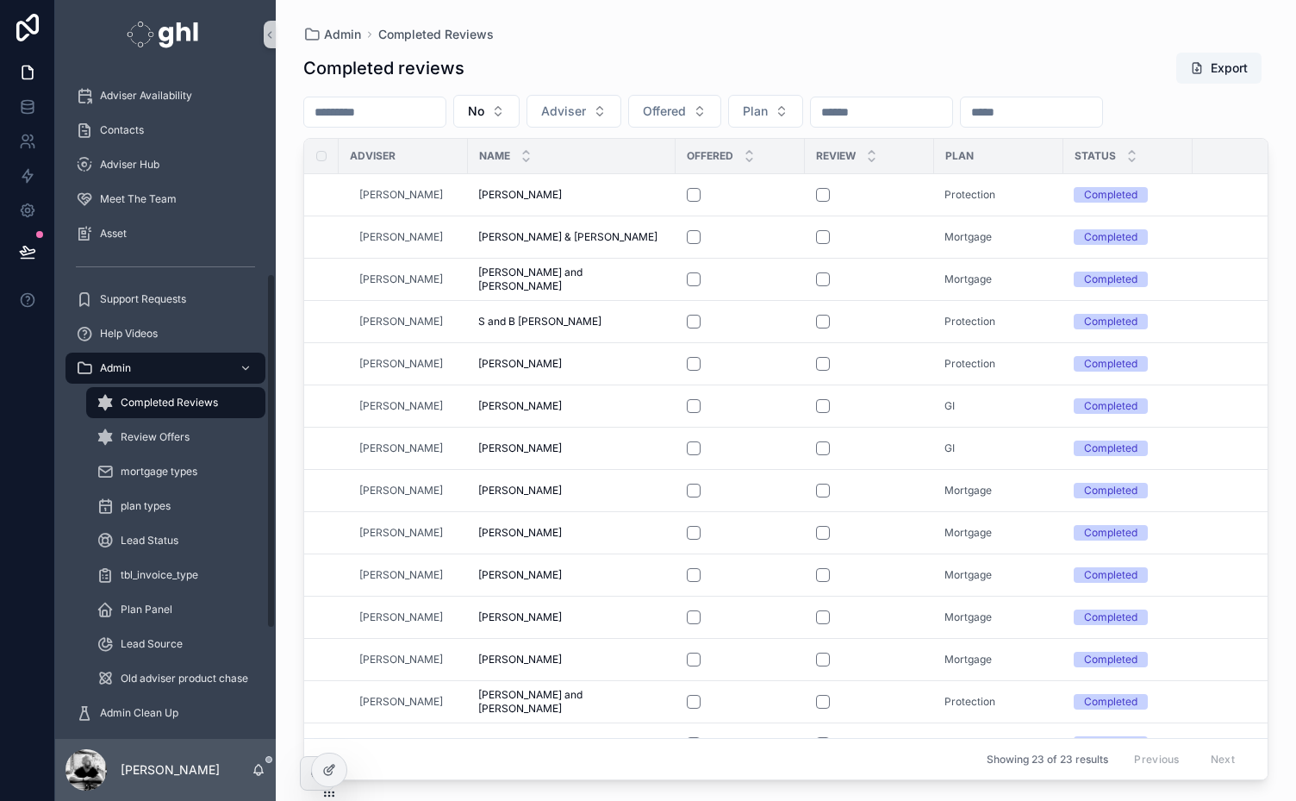
click at [272, 624] on div "Admin Completed Reviews Review Offers mortgage types plan types Lead Status tbl…" at bounding box center [165, 523] width 221 height 345
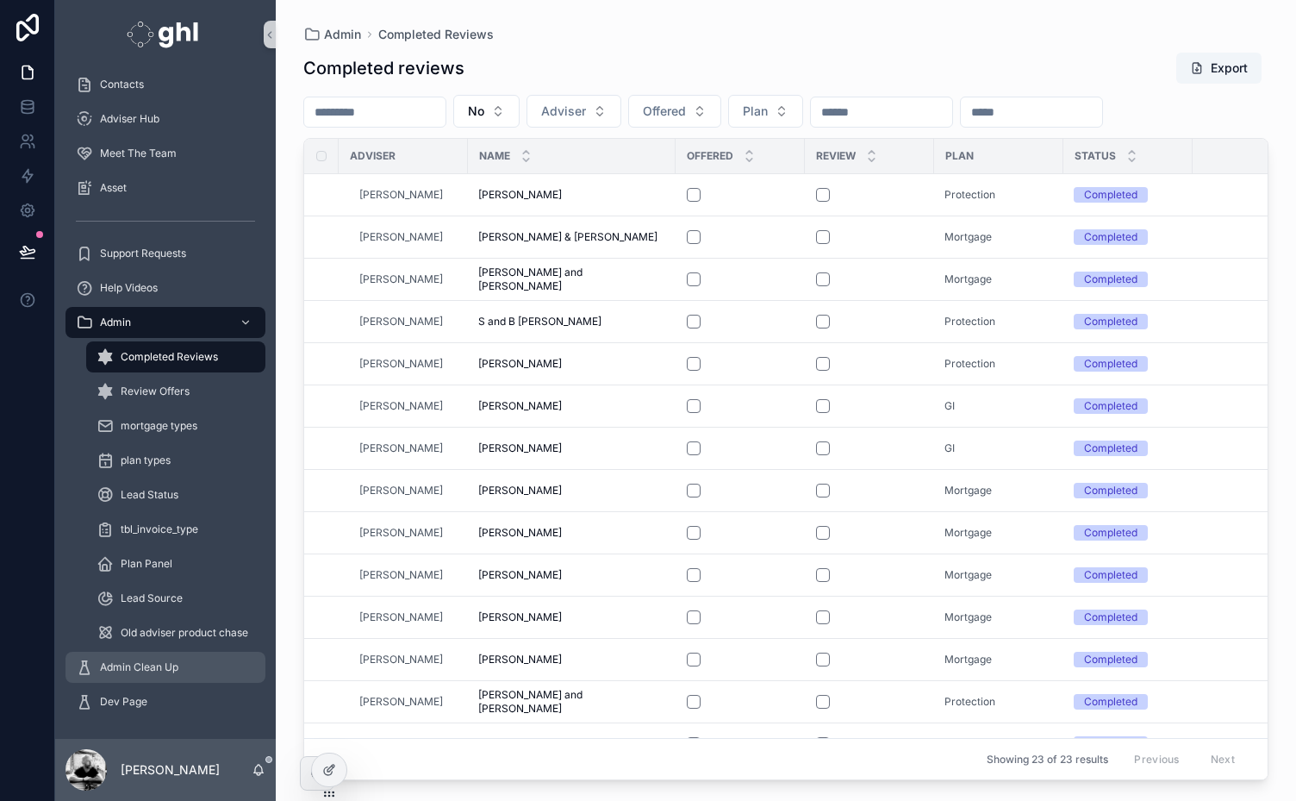
click at [128, 669] on span "Admin Clean Up" at bounding box center [139, 667] width 78 height 14
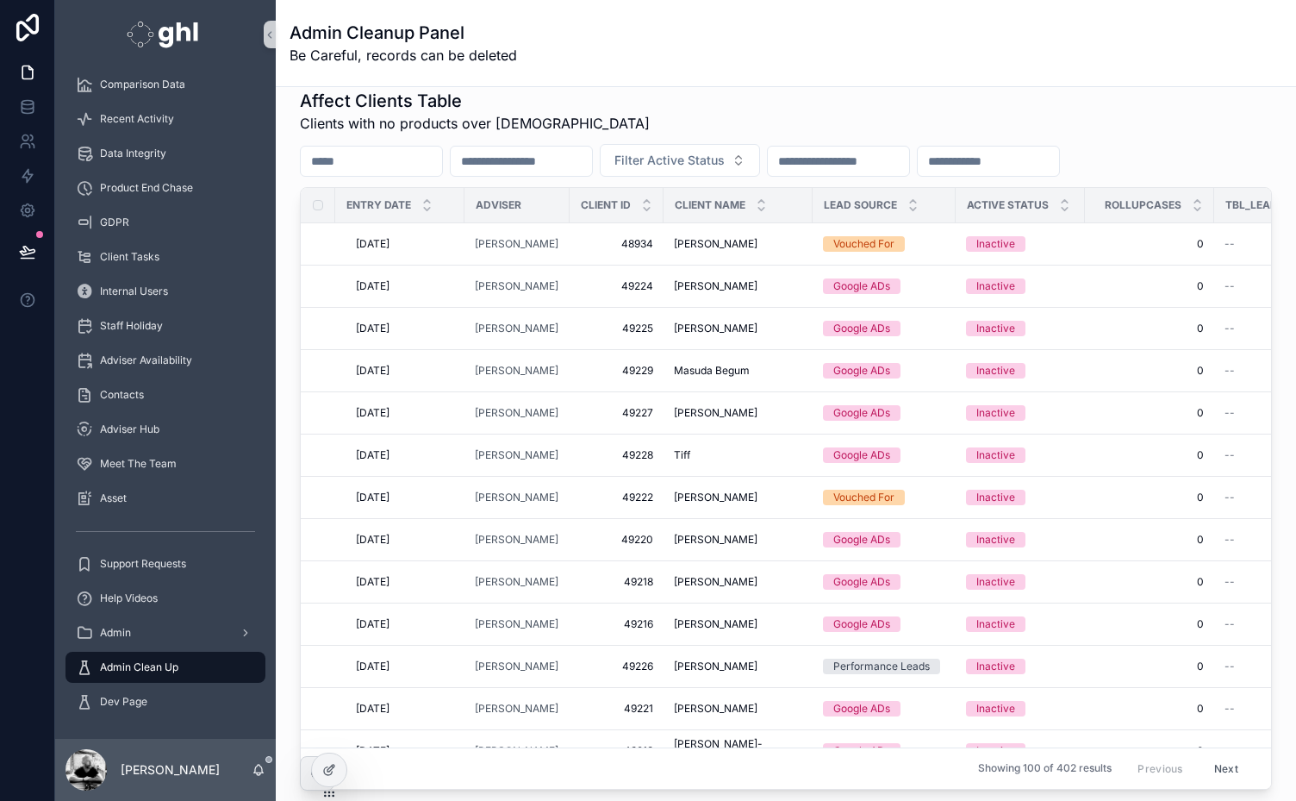
scroll to position [229, 0]
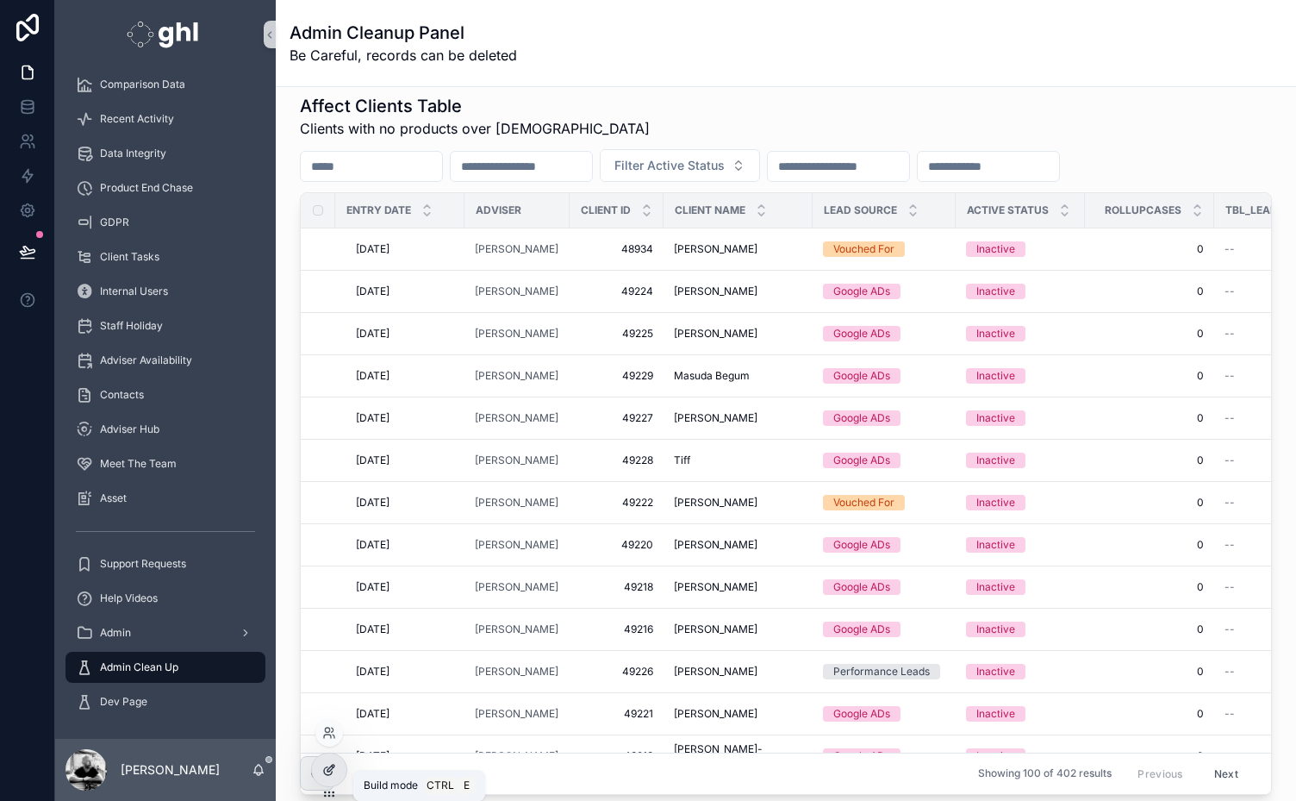
click at [326, 769] on icon at bounding box center [329, 770] width 14 height 14
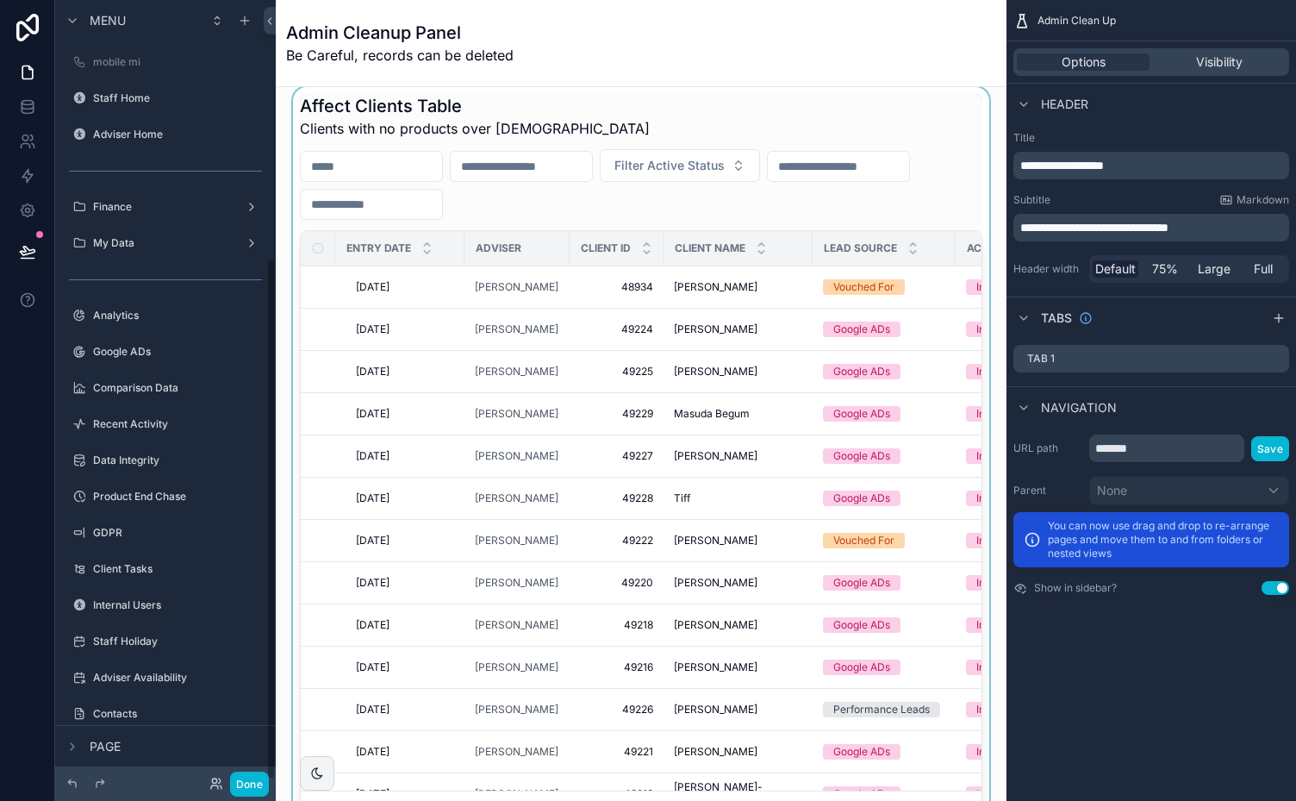
scroll to position [384, 0]
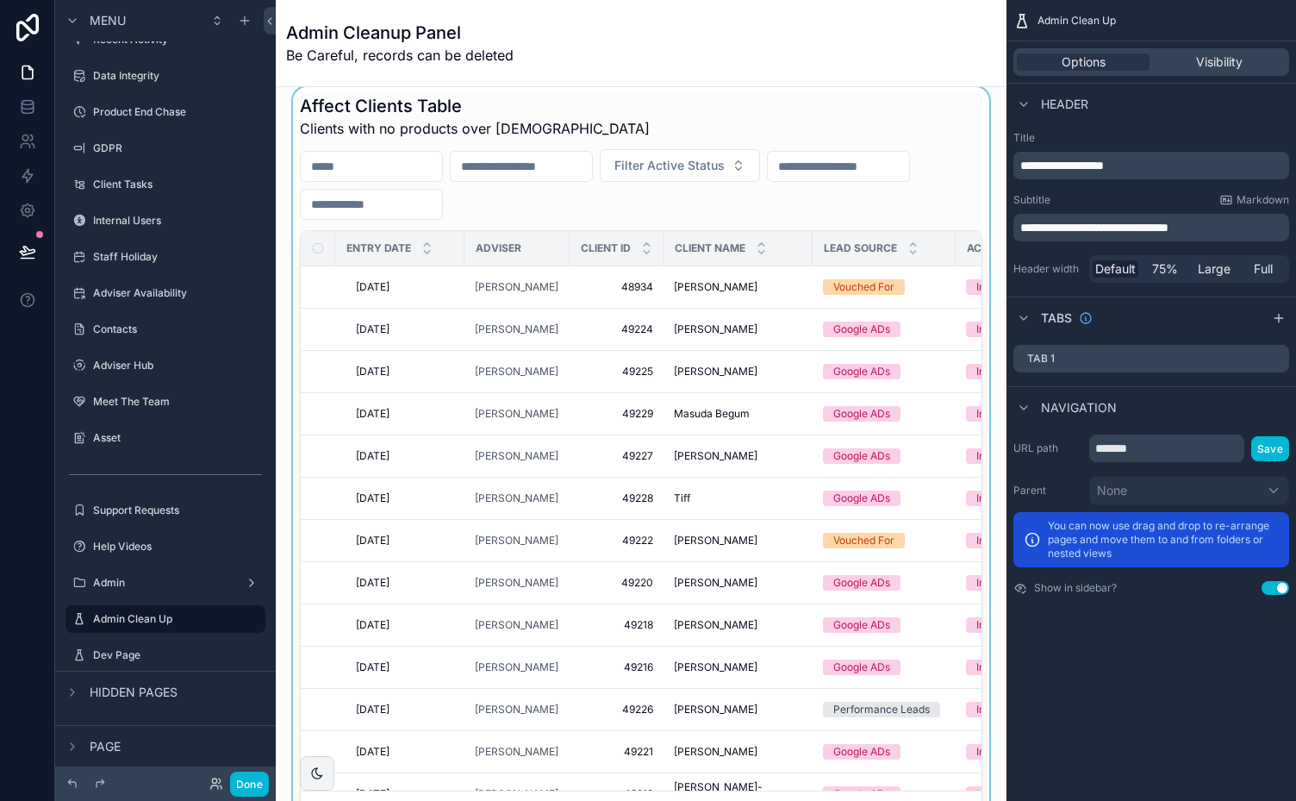
click at [623, 109] on div "scrollable content" at bounding box center [641, 463] width 703 height 753
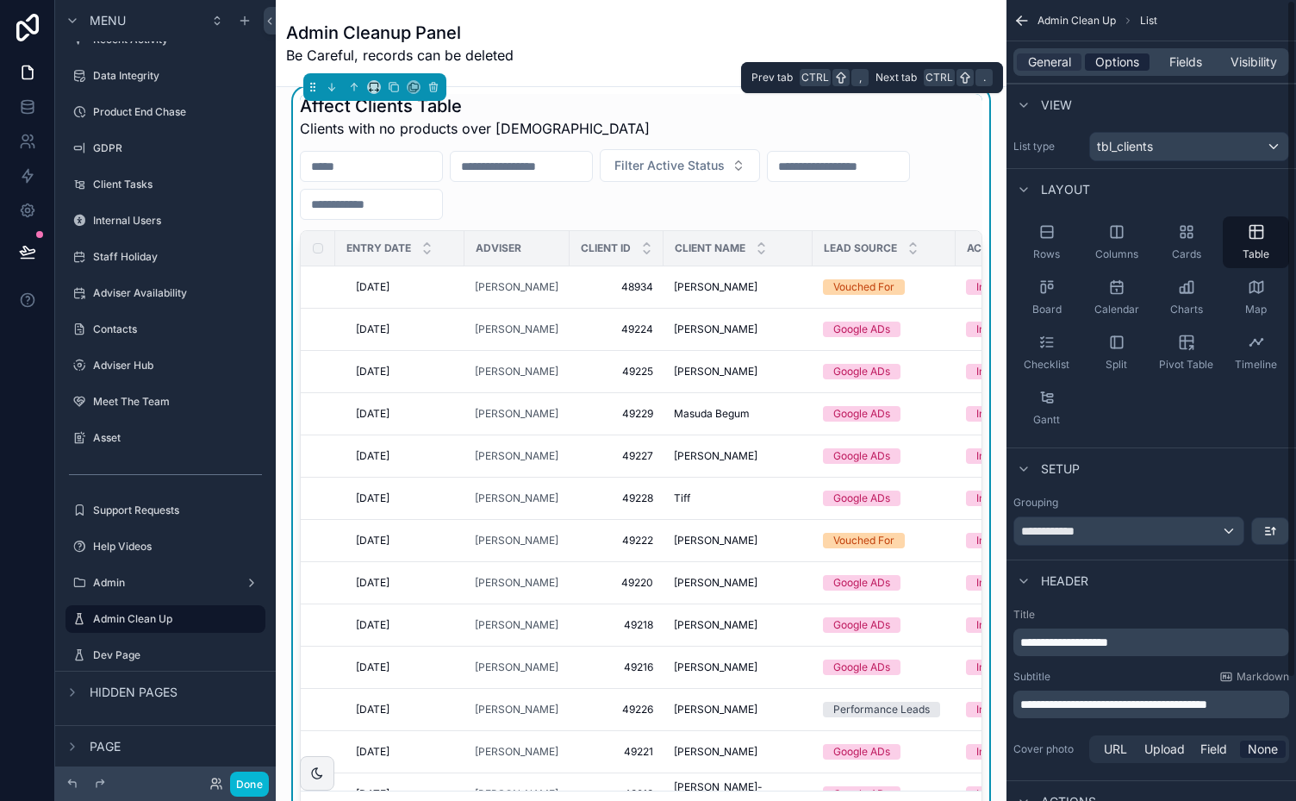
click at [1113, 66] on span "Options" at bounding box center [1118, 61] width 44 height 17
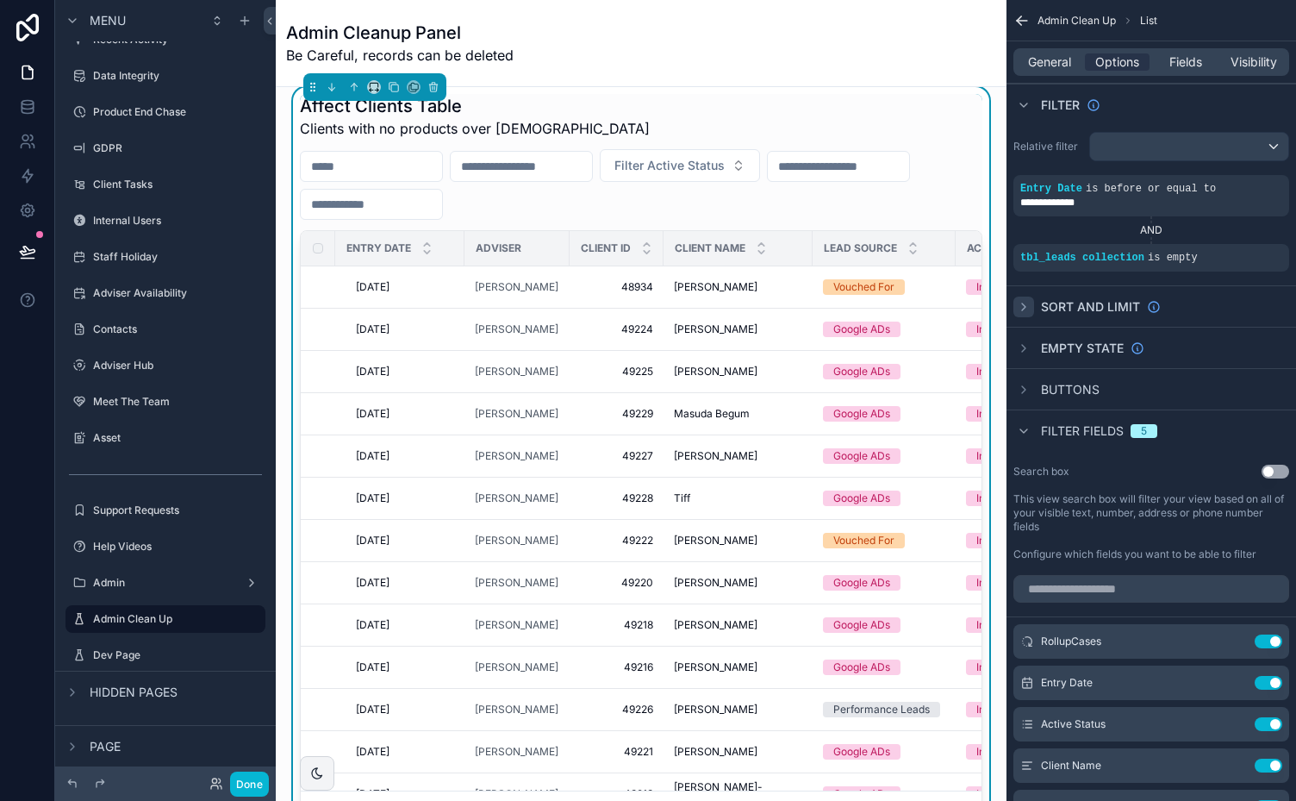
click at [1018, 305] on icon "scrollable content" at bounding box center [1024, 307] width 14 height 14
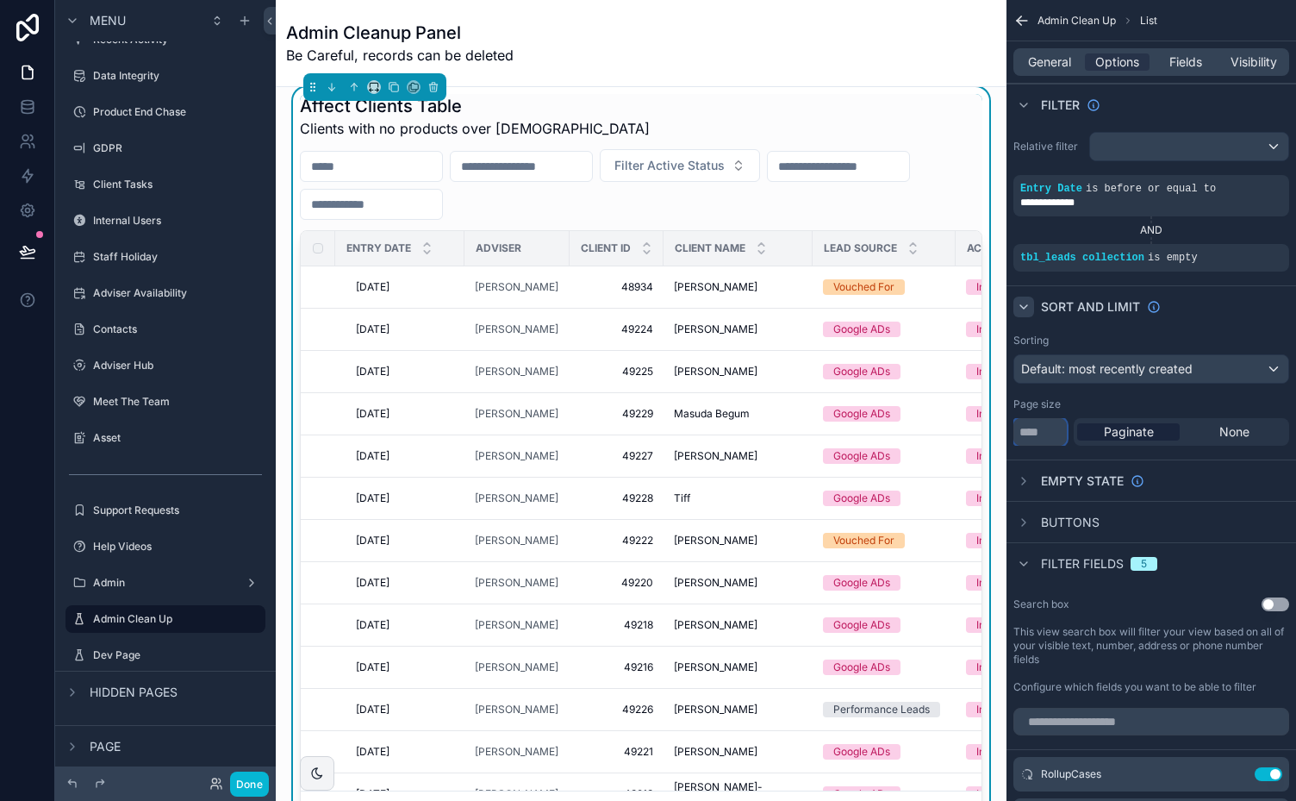
drag, startPoint x: 1027, startPoint y: 428, endPoint x: 1008, endPoint y: 428, distance: 19.0
click at [1008, 428] on div "Sorting Default: most recently created Page size *** Paginate None" at bounding box center [1152, 390] width 290 height 126
type input "***"
click at [244, 788] on button "Done" at bounding box center [249, 784] width 39 height 25
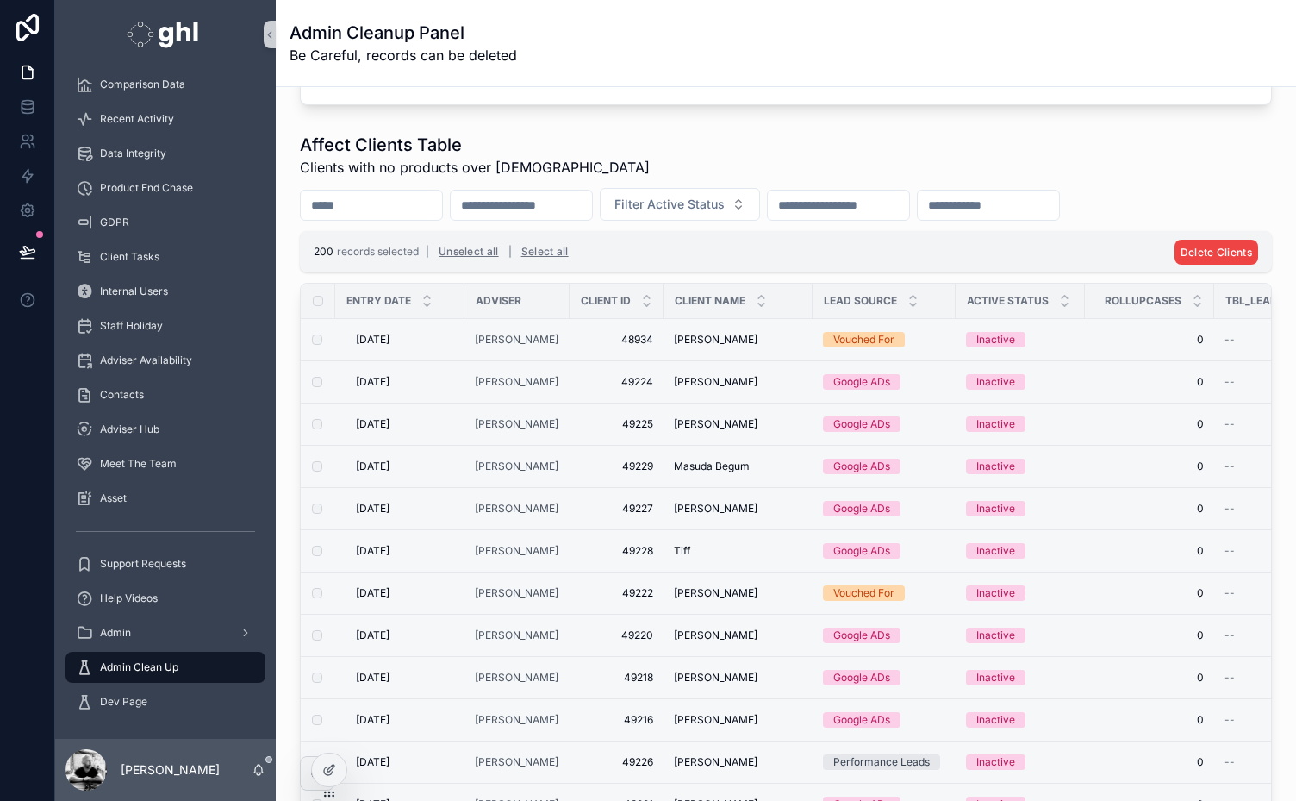
scroll to position [183, 0]
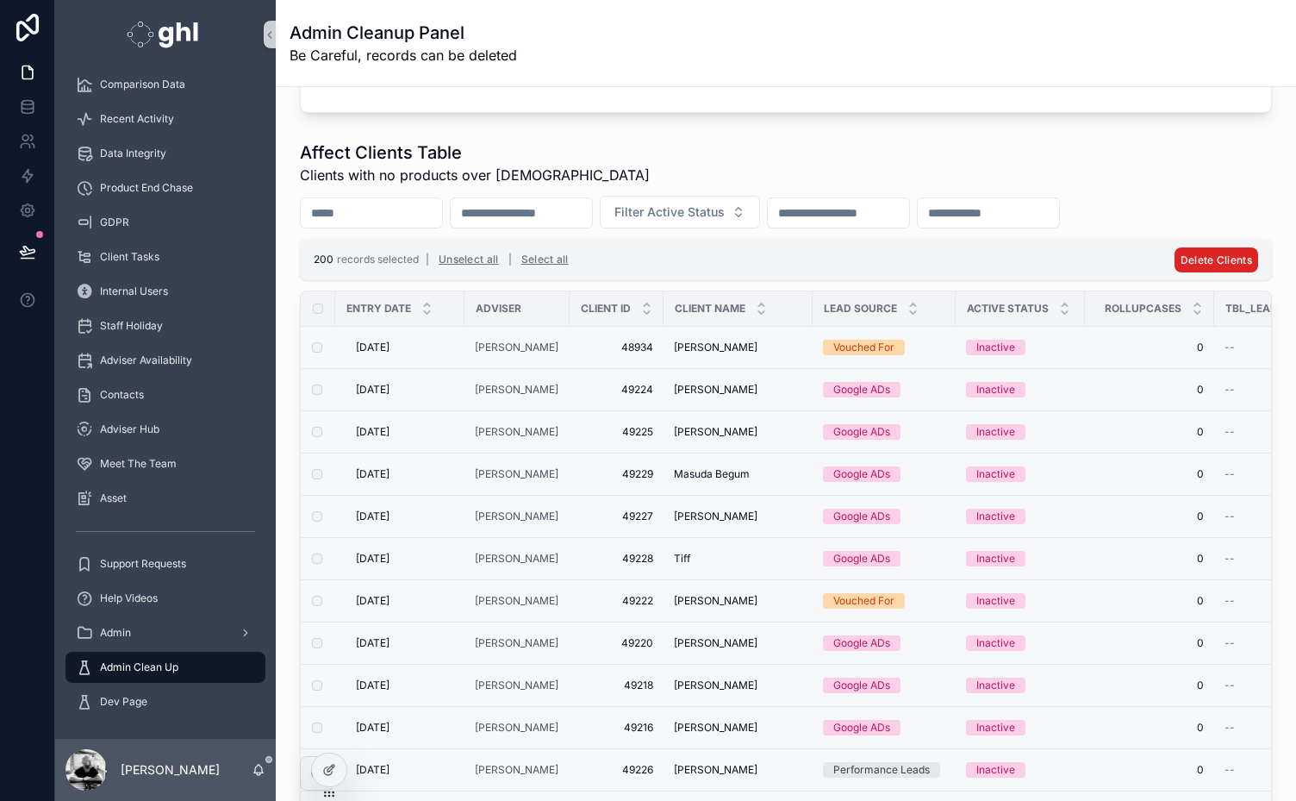
click at [1200, 250] on button "Delete Clients" at bounding box center [1217, 259] width 84 height 25
click at [1256, 223] on icon "scrollable content" at bounding box center [1254, 225] width 14 height 14
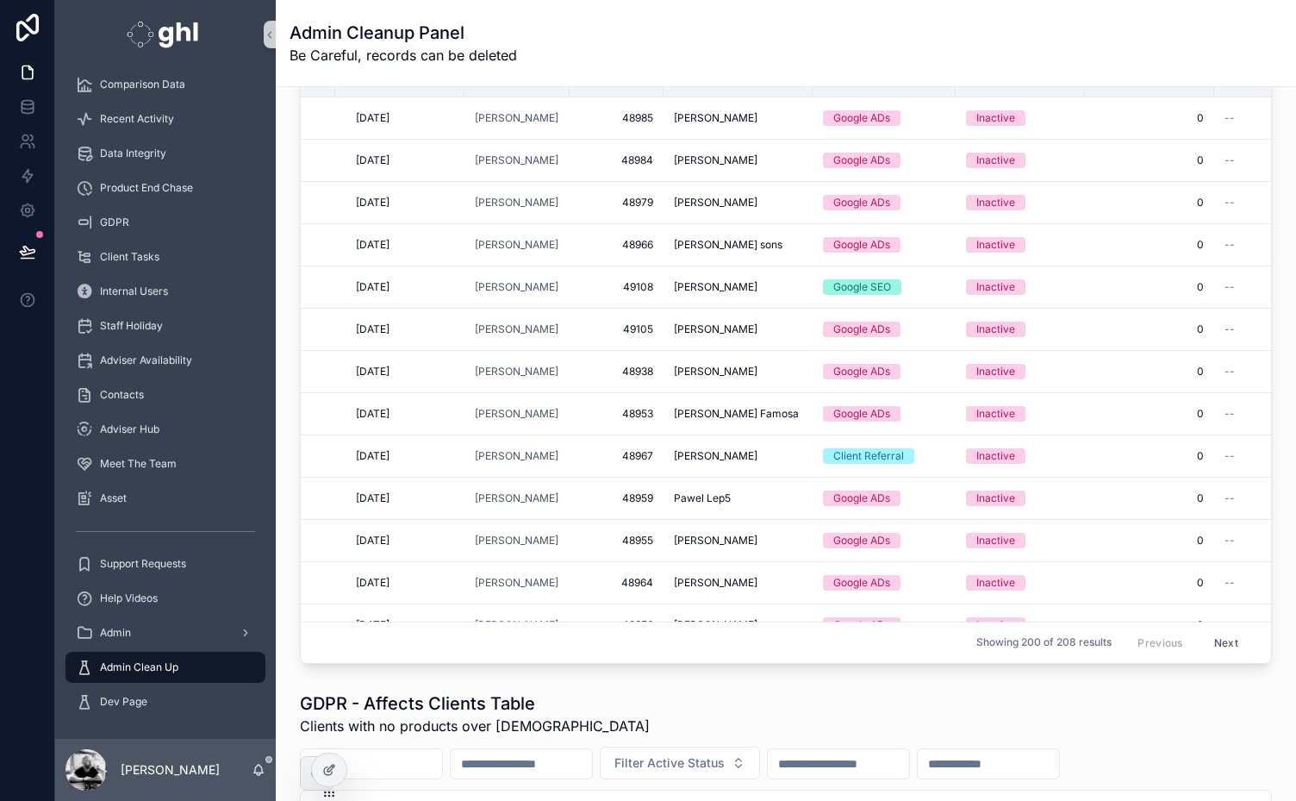
scroll to position [208, 0]
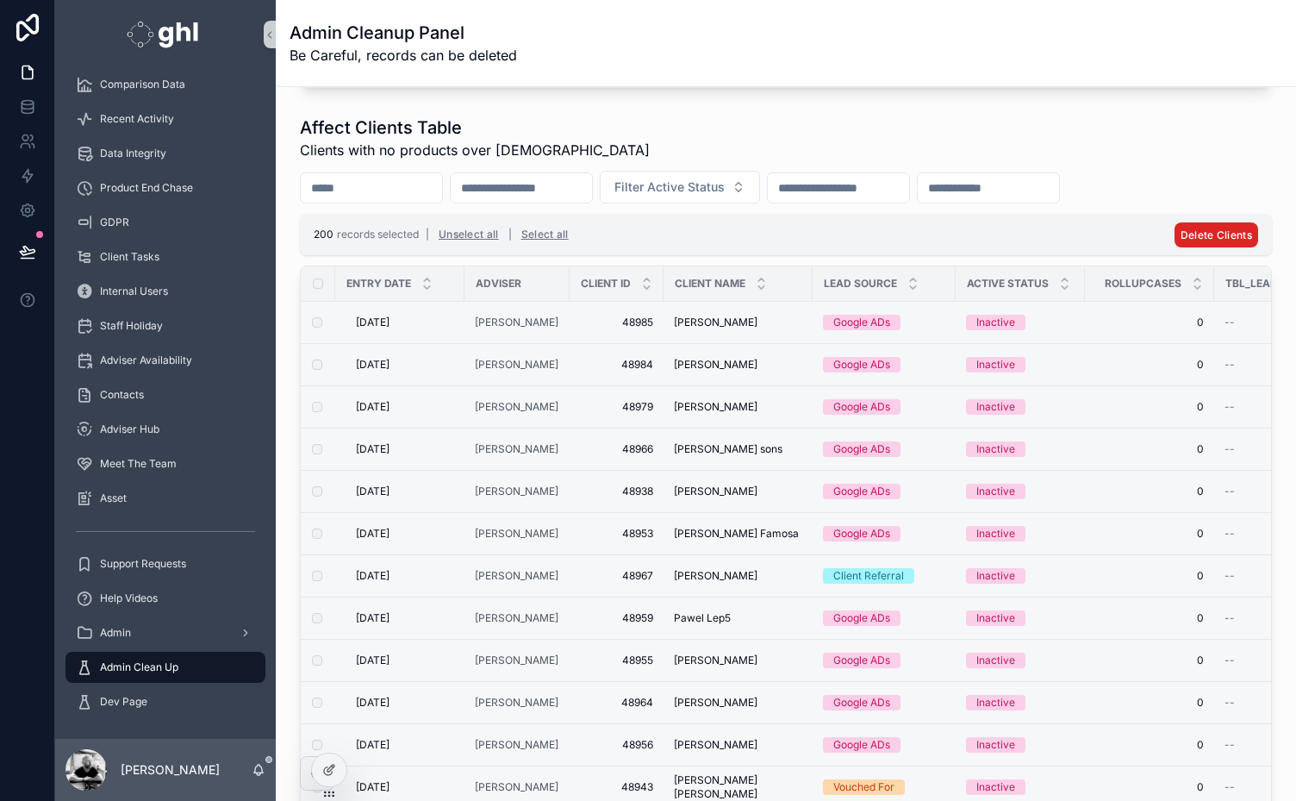
click at [1191, 229] on span "Delete Clients" at bounding box center [1217, 234] width 72 height 13
click at [1255, 197] on icon "scrollable content" at bounding box center [1254, 200] width 14 height 14
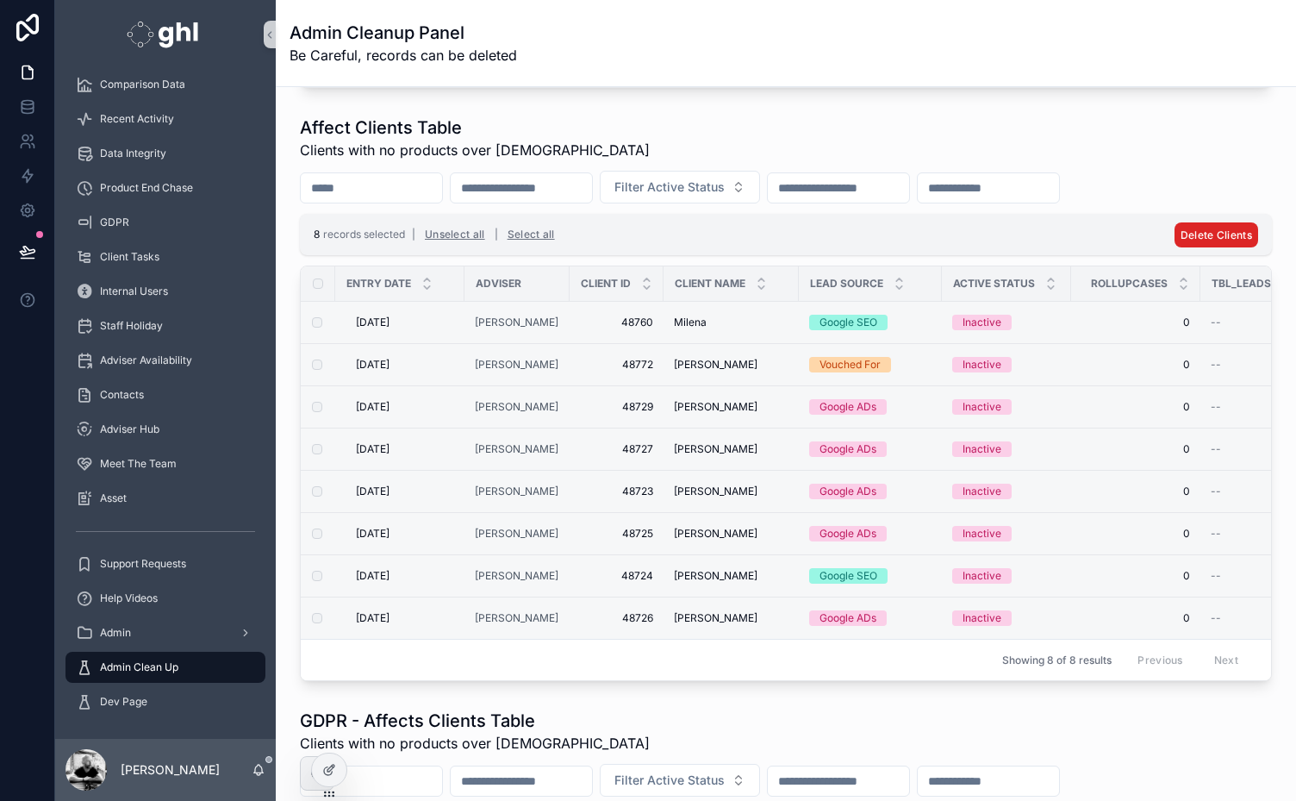
click at [1190, 228] on span "Delete Clients" at bounding box center [1217, 234] width 72 height 13
click at [1257, 199] on icon "scrollable content" at bounding box center [1254, 200] width 9 height 6
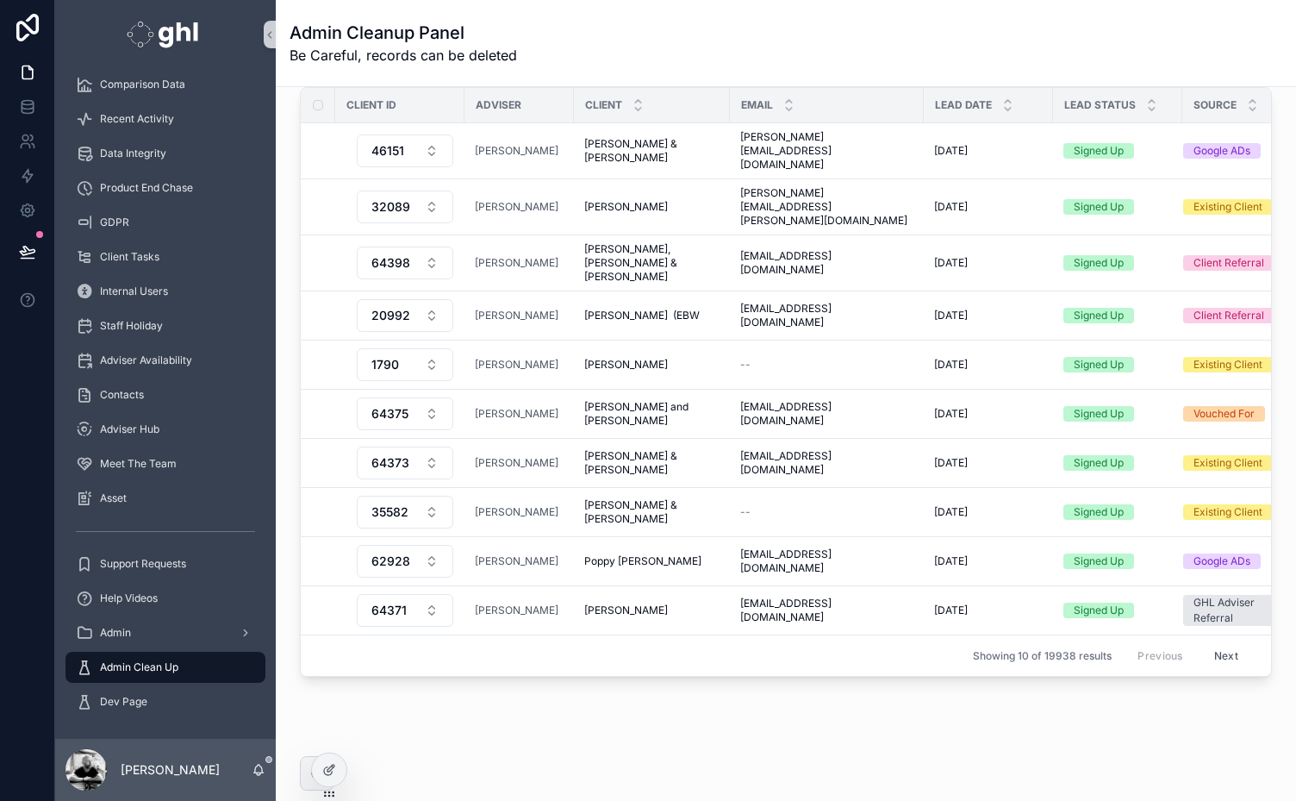
scroll to position [0, 0]
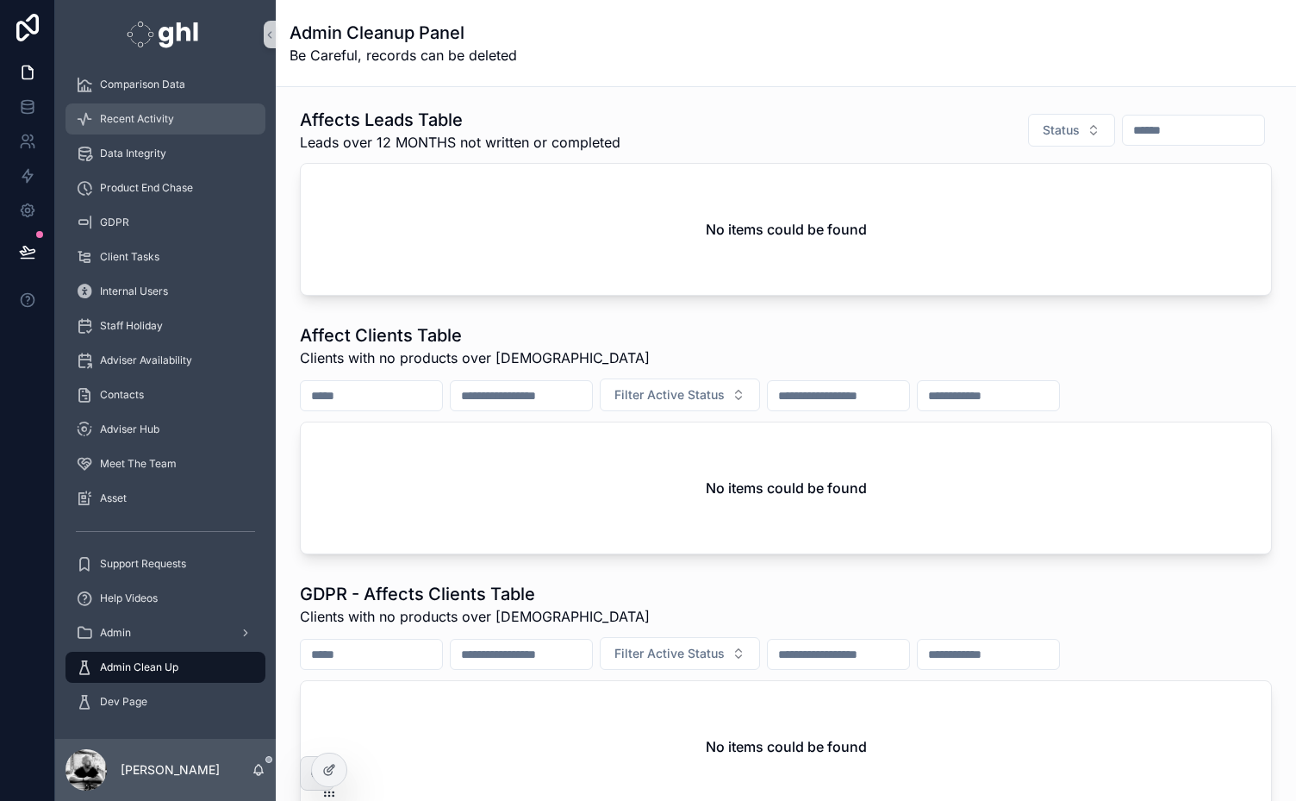
click at [119, 114] on span "Recent Activity" at bounding box center [137, 119] width 74 height 14
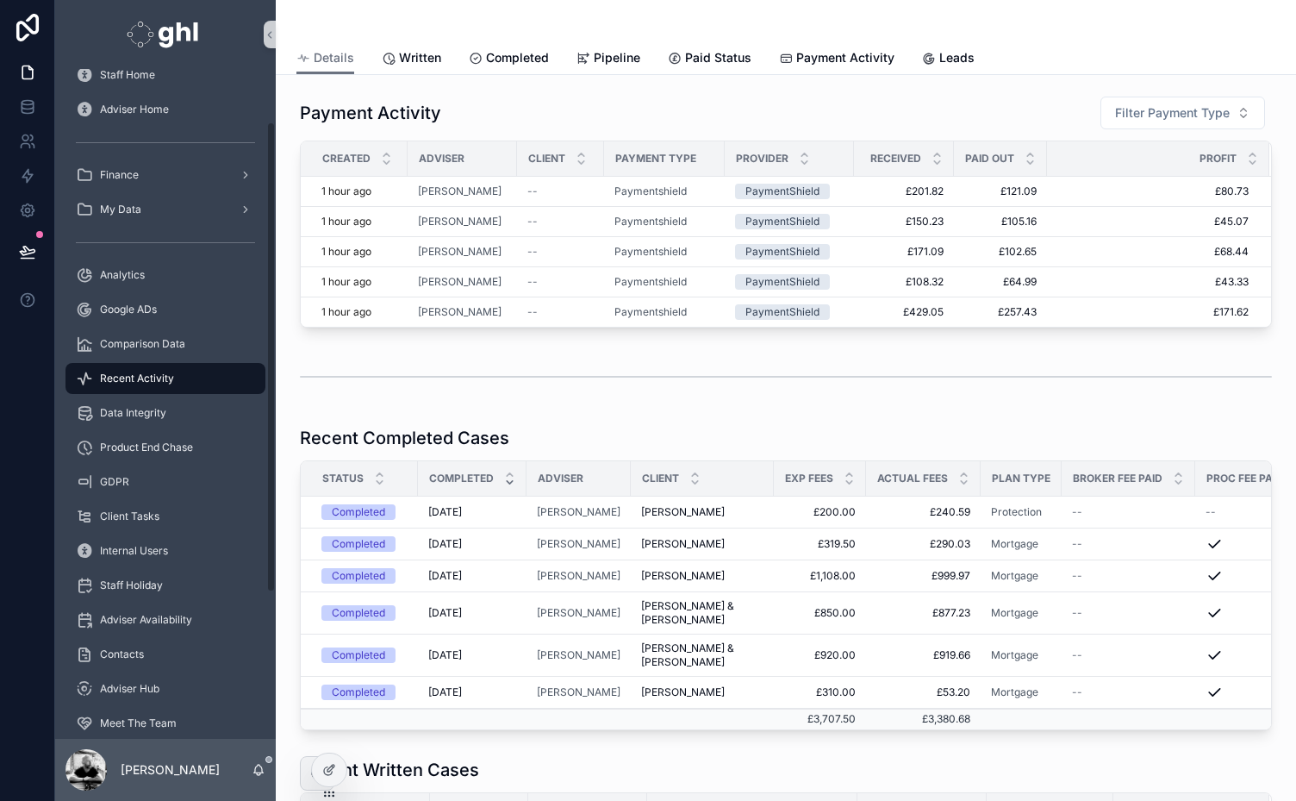
click at [270, 135] on div "Staff Home Adviser Home Finance My Data Analytics Google ADs Comparison Data Re…" at bounding box center [165, 518] width 221 height 921
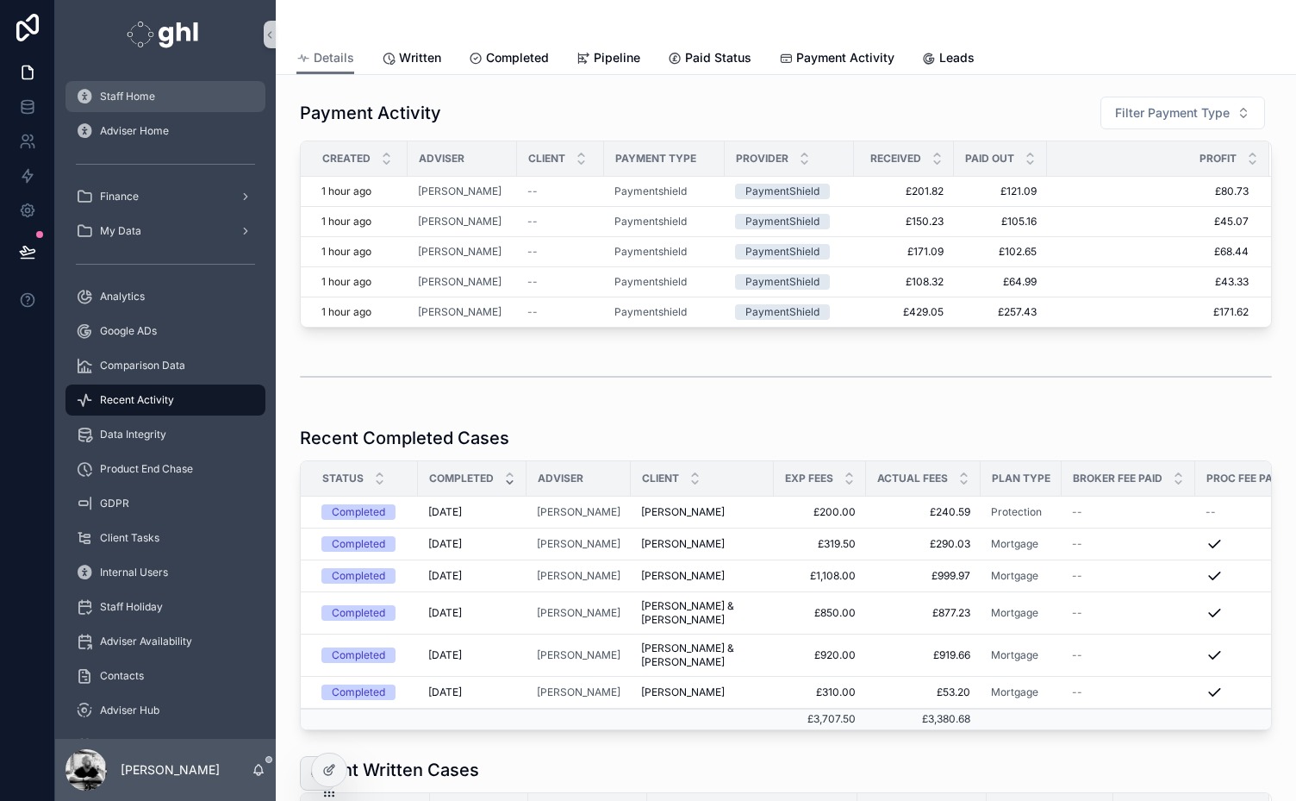
click at [116, 97] on span "Staff Home" at bounding box center [127, 97] width 55 height 14
